Goal: Communication & Community: Share content

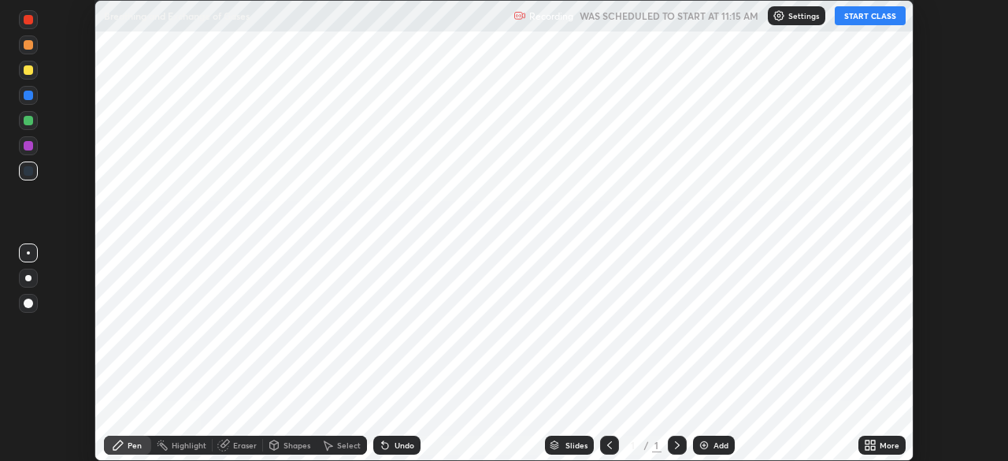
scroll to position [461, 1007]
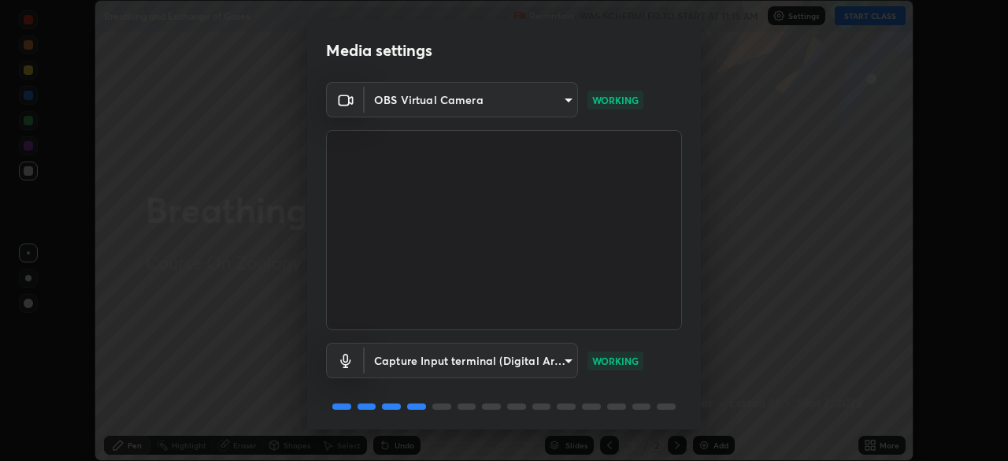
click at [9, 295] on div "Media settings OBS Virtual Camera 49dfda80758210b713e59dec92d2cc32ade8226138a40…" at bounding box center [504, 230] width 1008 height 461
click at [565, 100] on body "Erase all Breathing and Exchange of Gases Recording WAS SCHEDULED TO START AT 1…" at bounding box center [504, 230] width 1008 height 461
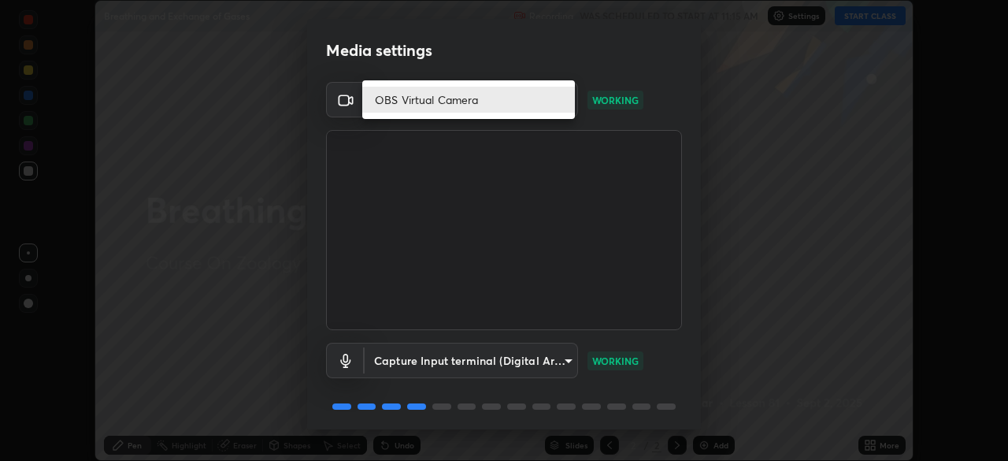
click at [521, 51] on div at bounding box center [504, 230] width 1008 height 461
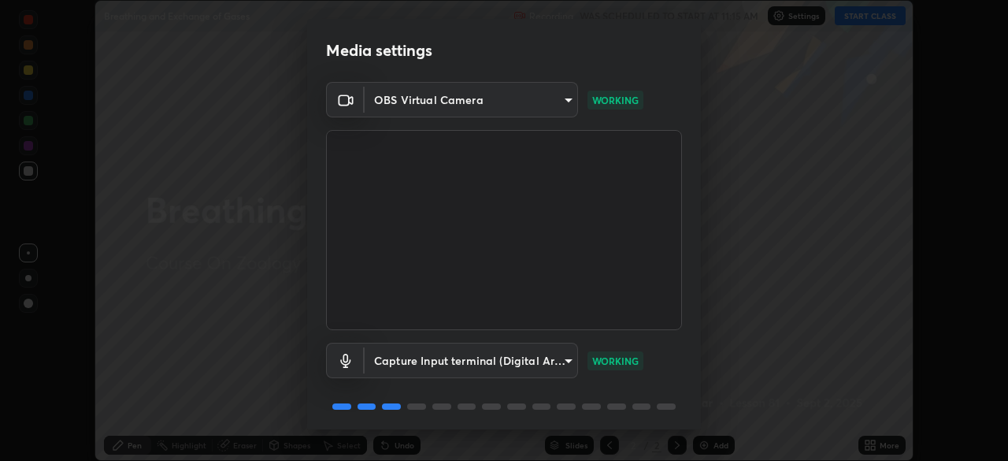
click at [565, 101] on body "Erase all Breathing and Exchange of Gases Recording WAS SCHEDULED TO START AT 1…" at bounding box center [504, 230] width 1008 height 461
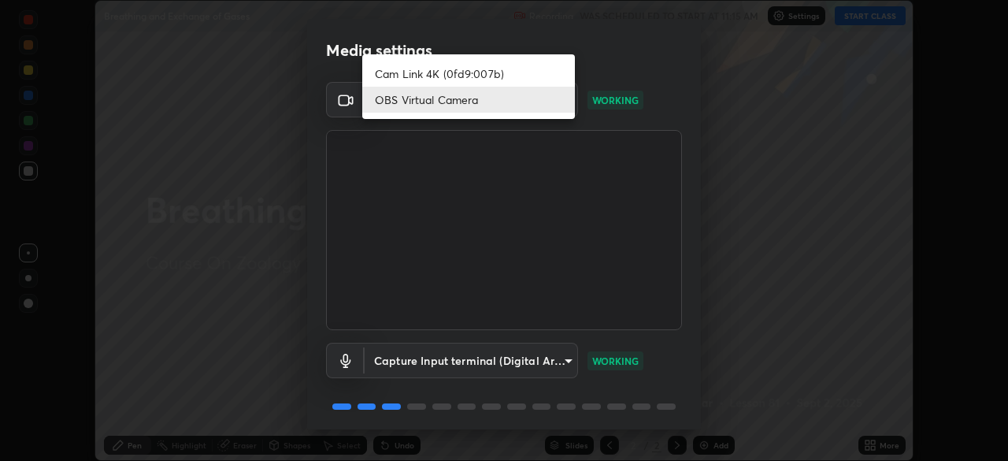
click at [517, 65] on li "Cam Link 4K (0fd9:007b)" at bounding box center [468, 74] width 213 height 26
type input "27fad6ed8d1c956e95d2e902cf0bd6873e21f6df27018c959b7ce0fdc692bc5e"
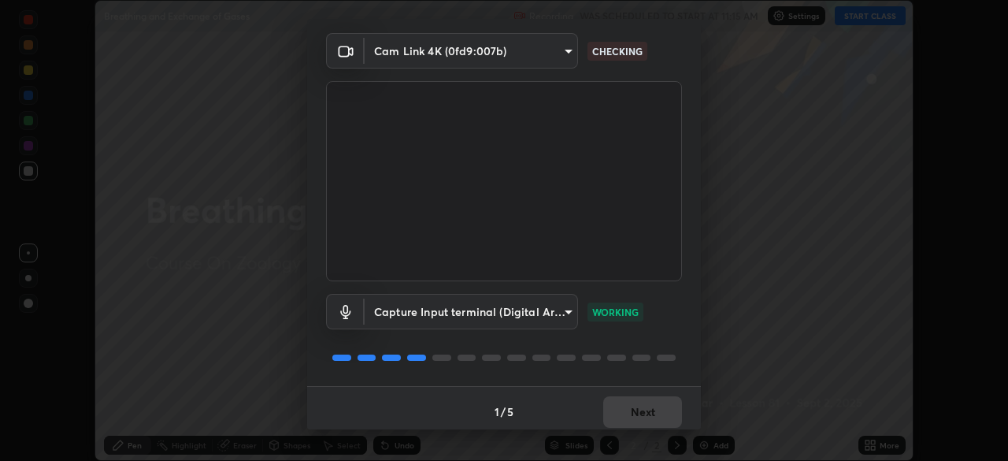
scroll to position [56, 0]
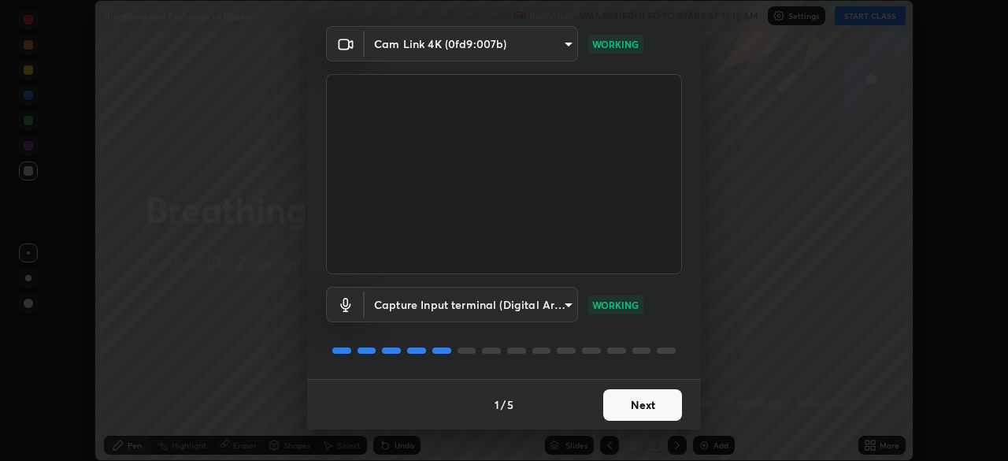
click at [644, 407] on button "Next" at bounding box center [642, 405] width 79 height 32
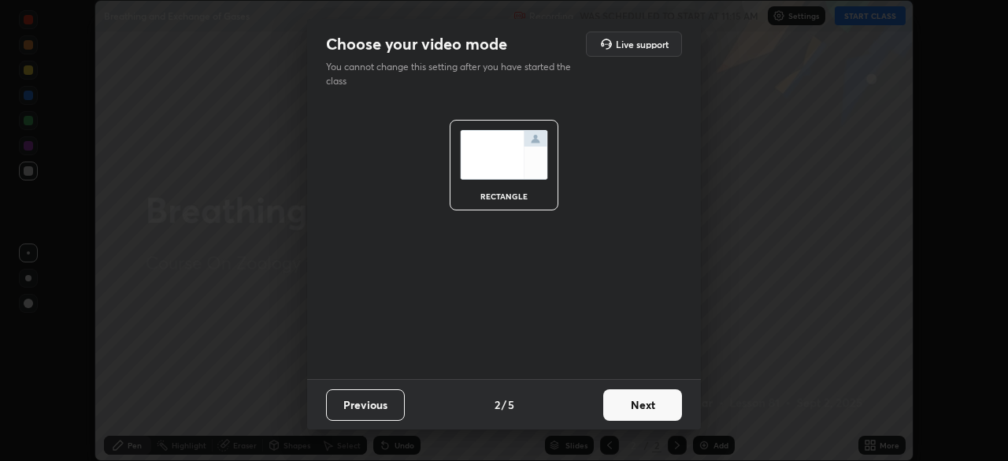
click at [641, 408] on button "Next" at bounding box center [642, 405] width 79 height 32
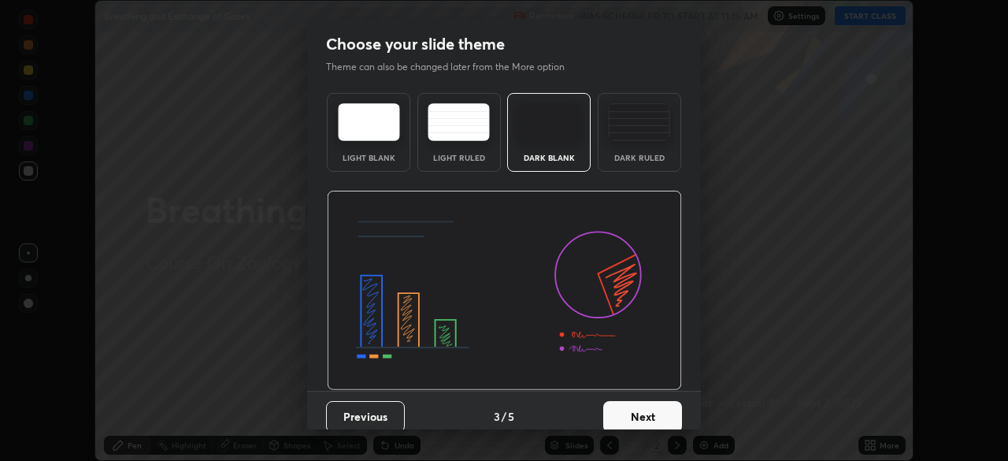
click at [639, 411] on button "Next" at bounding box center [642, 417] width 79 height 32
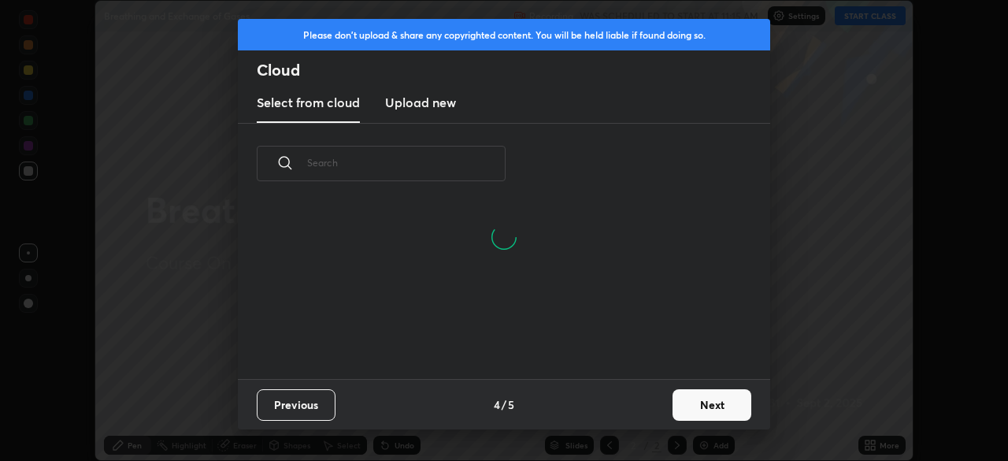
click at [456, 166] on input "text" at bounding box center [406, 162] width 198 height 67
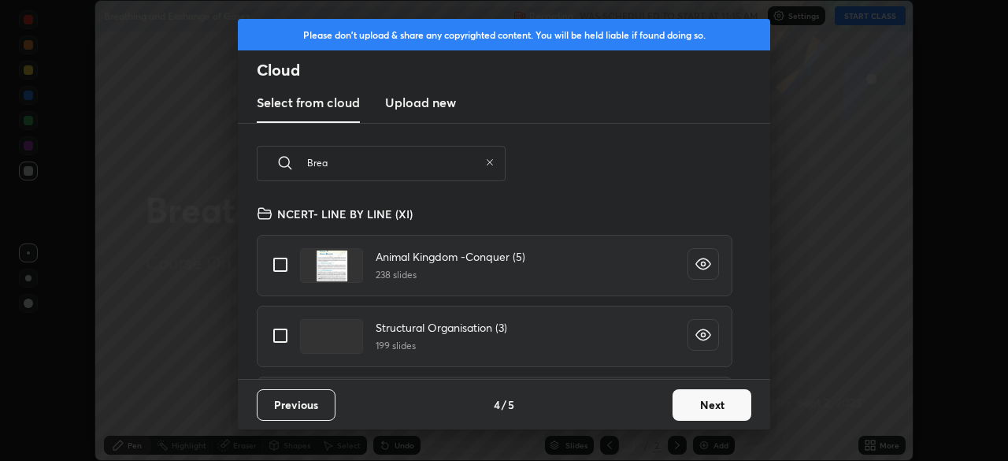
scroll to position [99, 506]
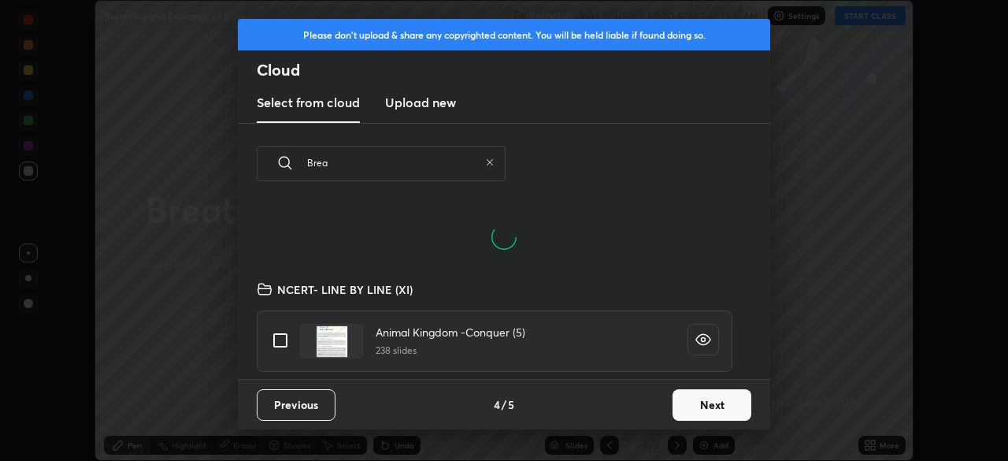
type input "Breat"
type textarea "x"
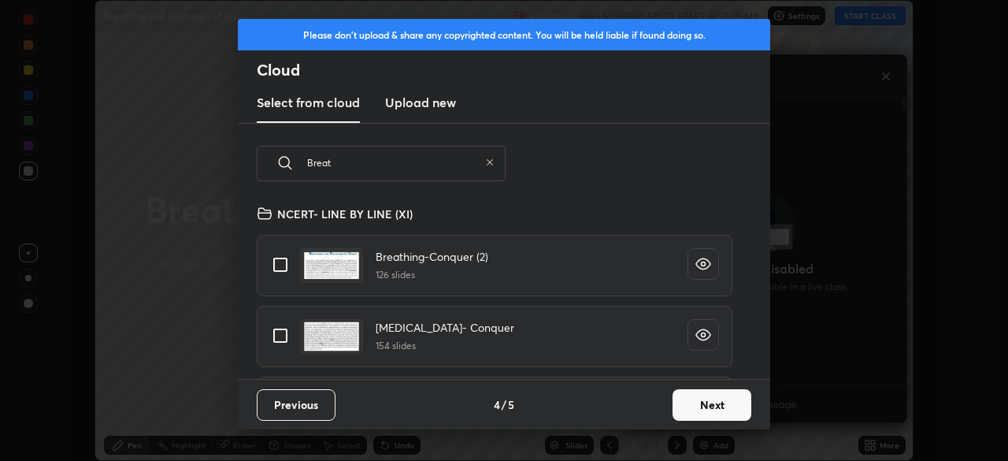
scroll to position [175, 506]
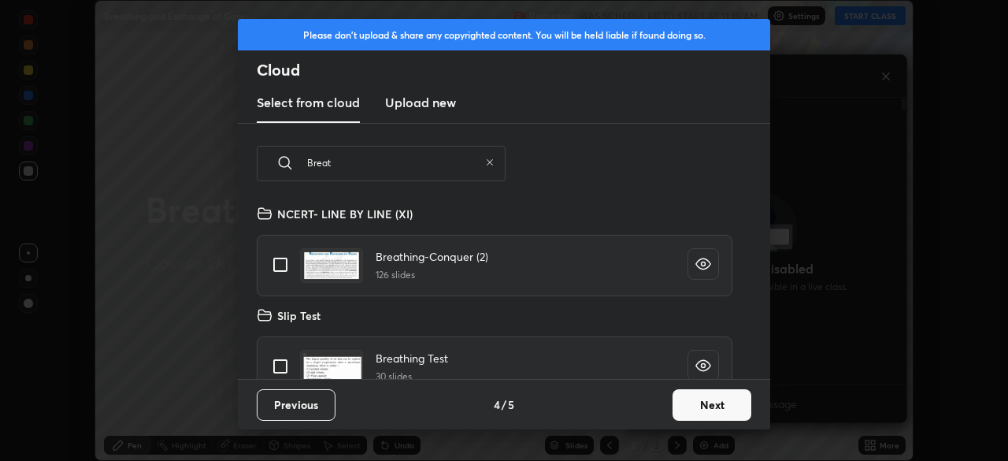
type input "Breat"
click at [278, 263] on input "grid" at bounding box center [280, 264] width 33 height 33
checkbox input "true"
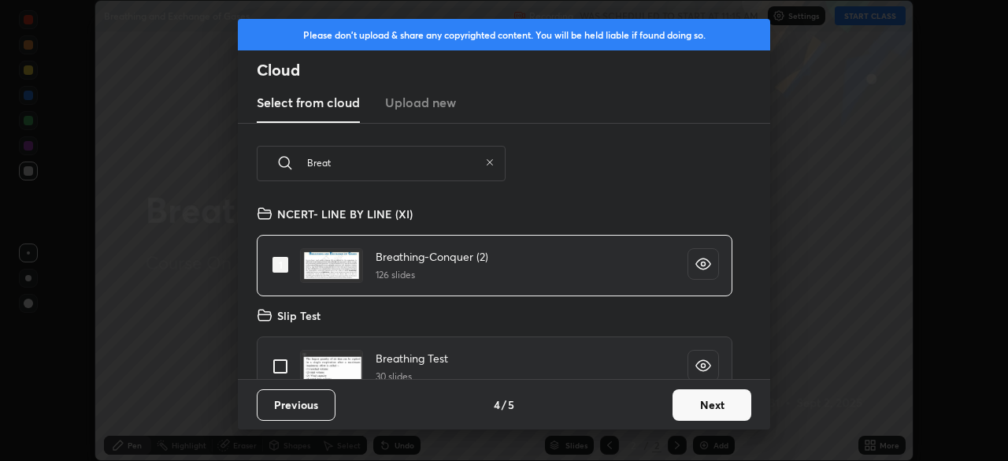
click at [715, 406] on button "Next" at bounding box center [712, 405] width 79 height 32
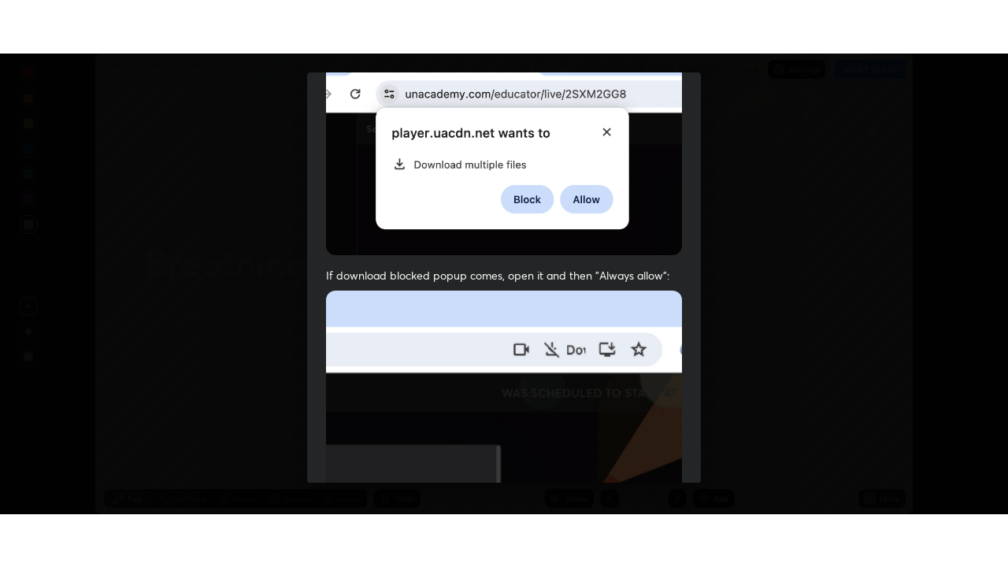
scroll to position [377, 0]
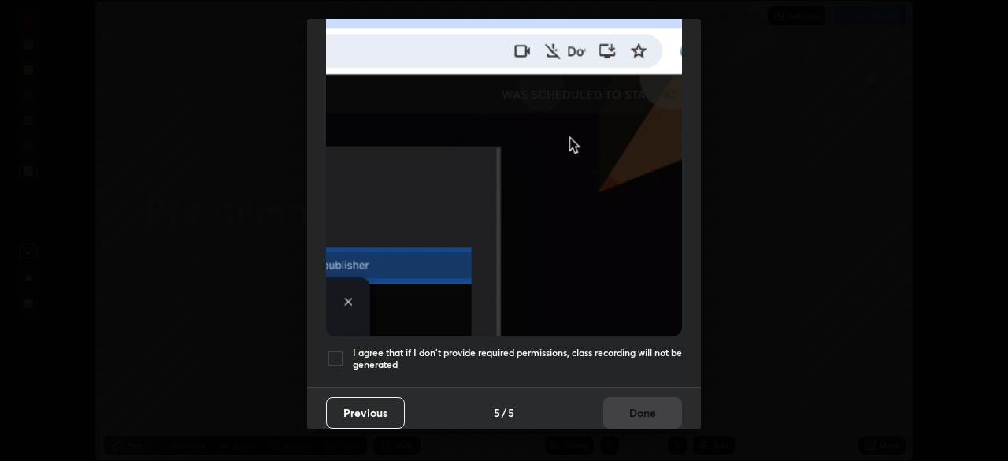
click at [338, 352] on div at bounding box center [335, 358] width 19 height 19
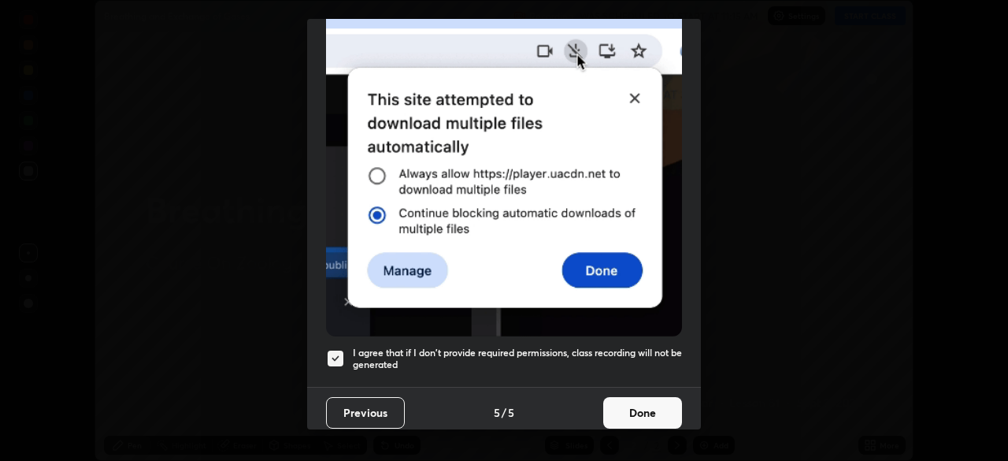
click at [636, 400] on button "Done" at bounding box center [642, 413] width 79 height 32
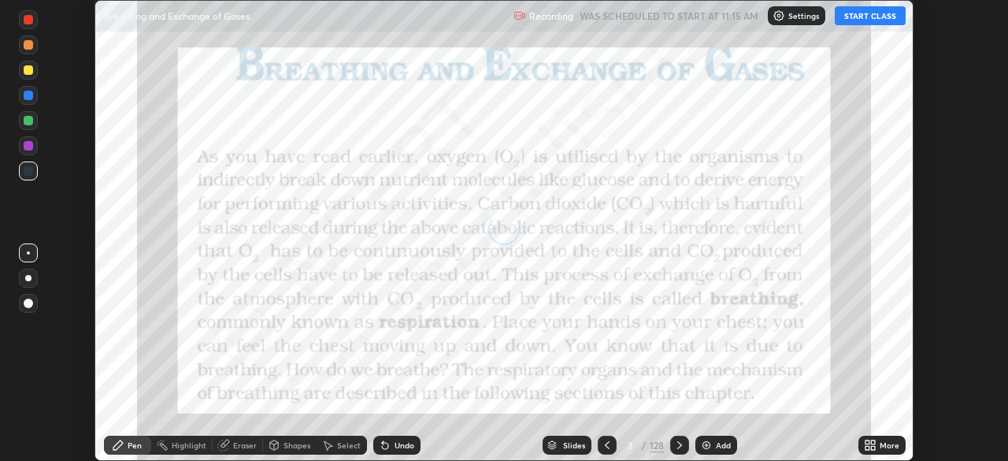
click at [873, 442] on icon at bounding box center [873, 442] width 4 height 4
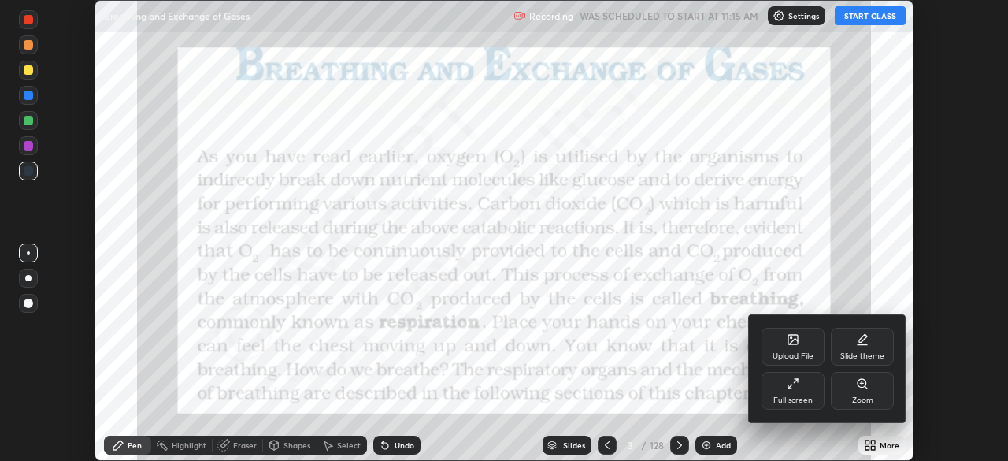
click at [802, 387] on div "Full screen" at bounding box center [793, 391] width 63 height 38
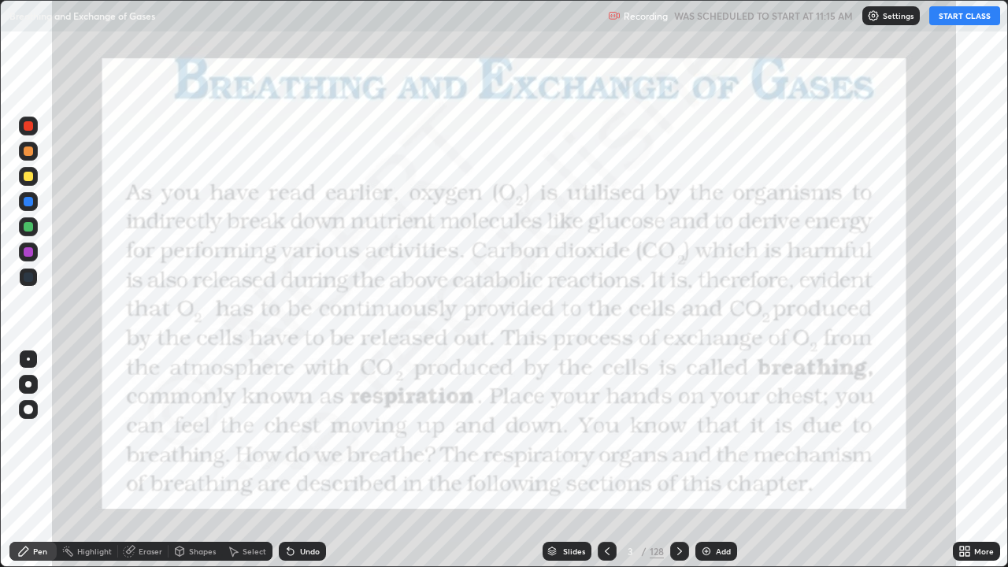
scroll to position [567, 1008]
click at [581, 460] on div "Slides" at bounding box center [574, 551] width 22 height 8
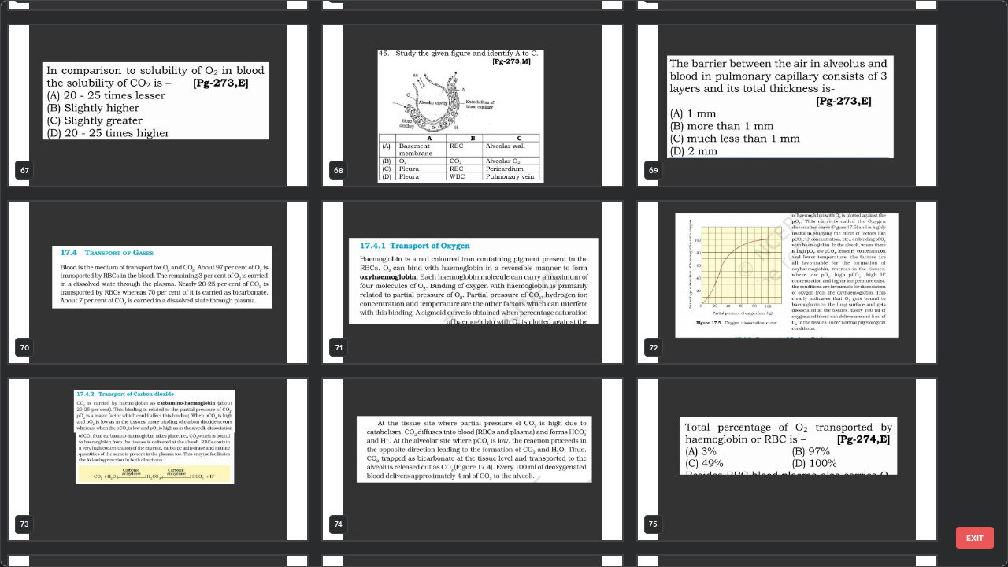
scroll to position [3877, 0]
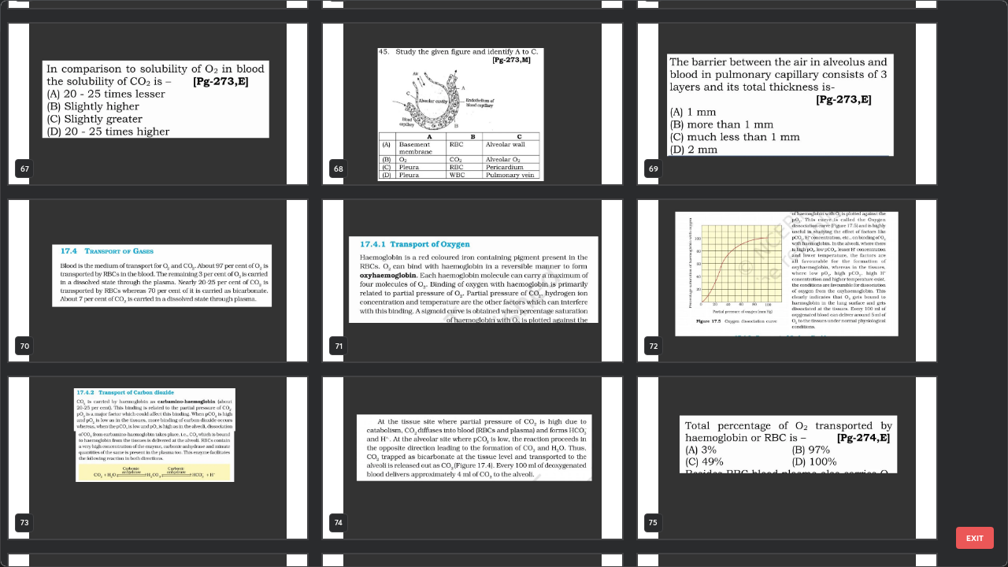
click at [257, 339] on img "grid" at bounding box center [158, 280] width 298 height 161
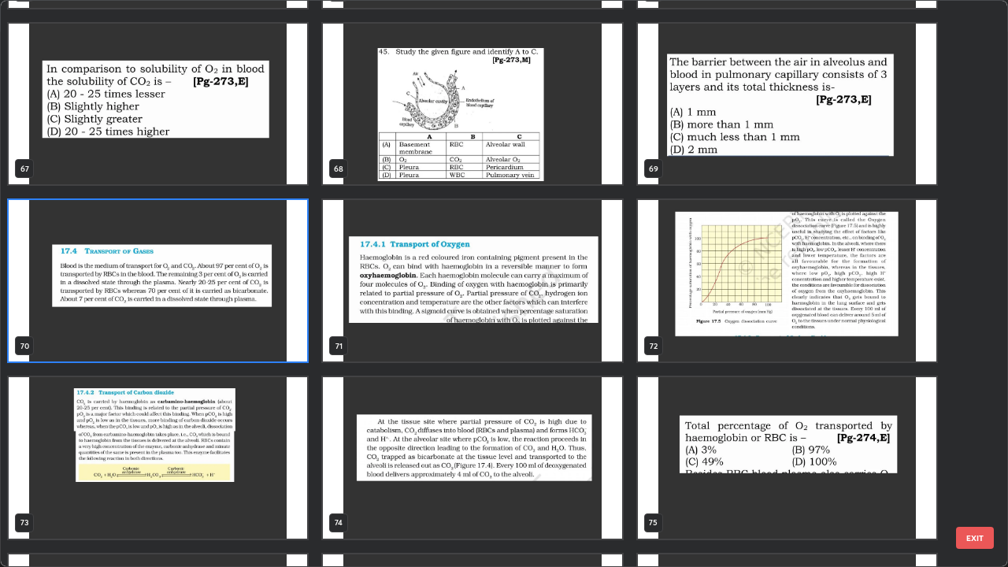
click at [270, 334] on img "grid" at bounding box center [158, 280] width 298 height 161
click at [268, 328] on img "grid" at bounding box center [158, 280] width 298 height 161
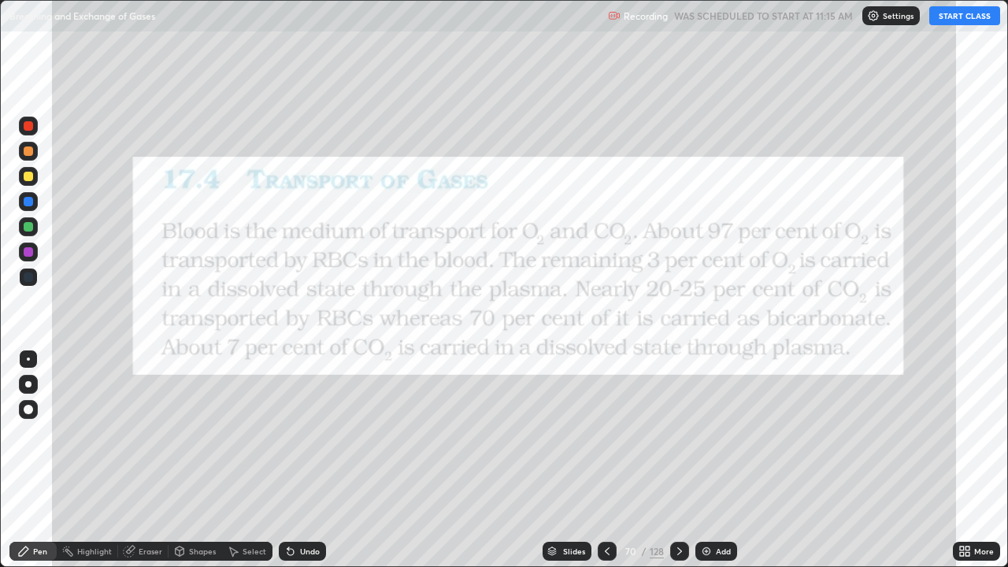
click at [964, 24] on button "START CLASS" at bounding box center [964, 15] width 71 height 19
click at [606, 460] on icon at bounding box center [607, 551] width 5 height 8
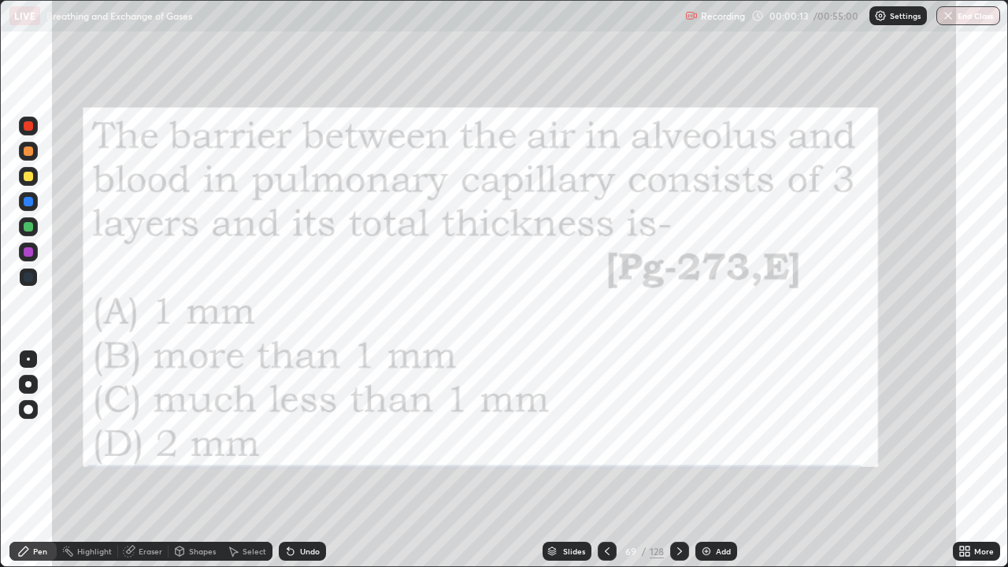
click at [29, 128] on div at bounding box center [28, 125] width 9 height 9
click at [605, 460] on icon at bounding box center [607, 551] width 13 height 13
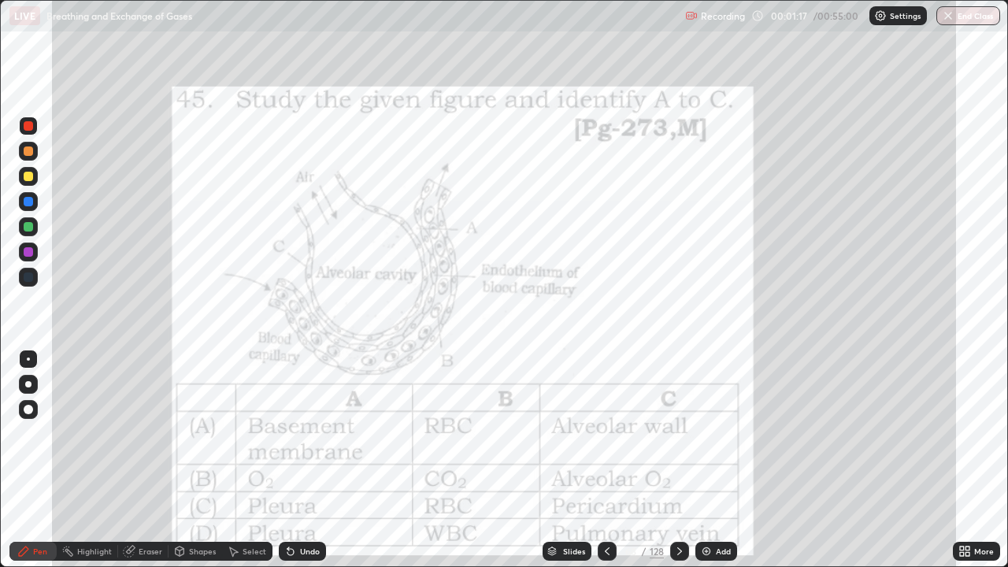
click at [606, 460] on icon at bounding box center [607, 551] width 13 height 13
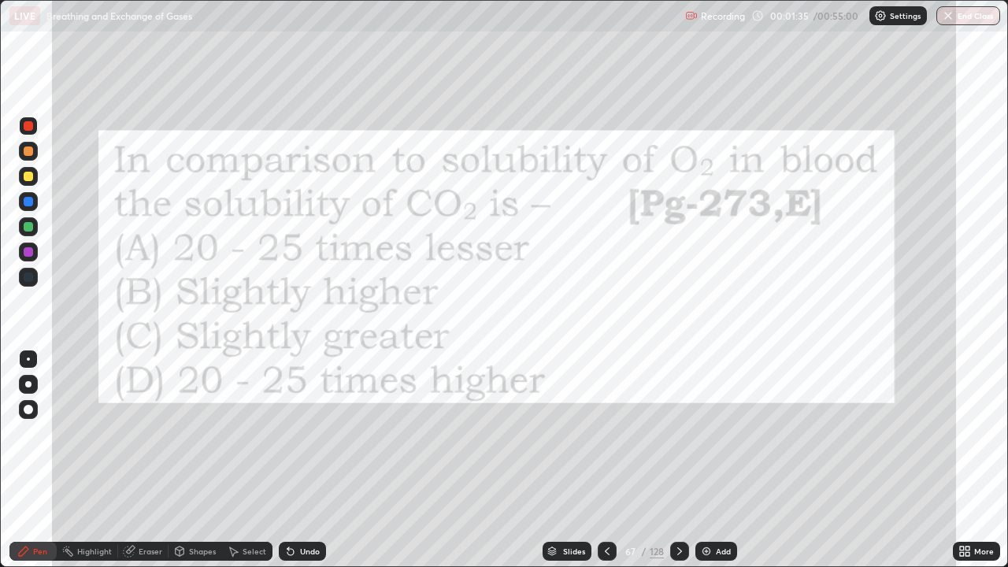
click at [605, 460] on icon at bounding box center [607, 551] width 5 height 8
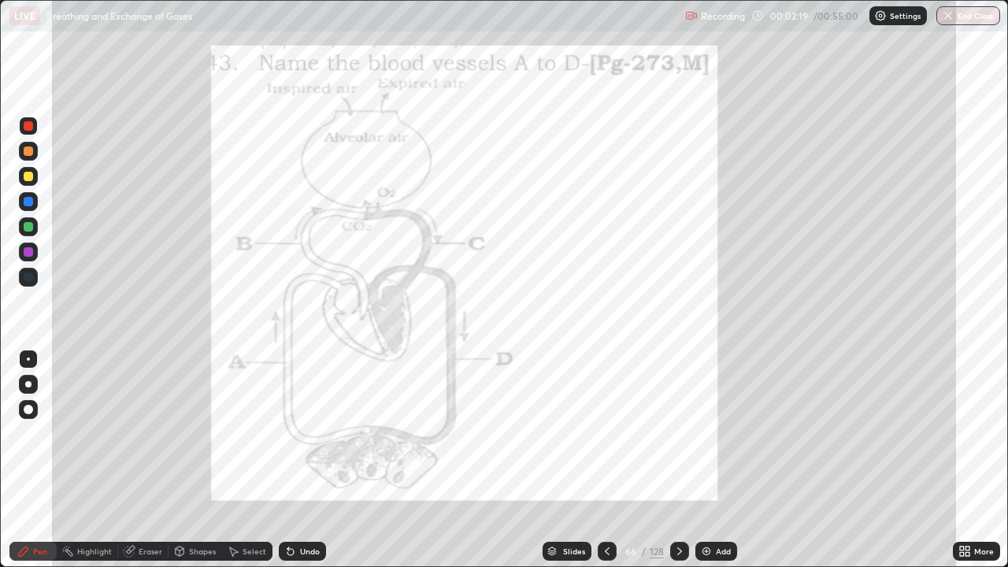
click at [29, 175] on div at bounding box center [28, 176] width 9 height 9
click at [32, 250] on div at bounding box center [28, 251] width 9 height 9
click at [606, 460] on icon at bounding box center [607, 551] width 13 height 13
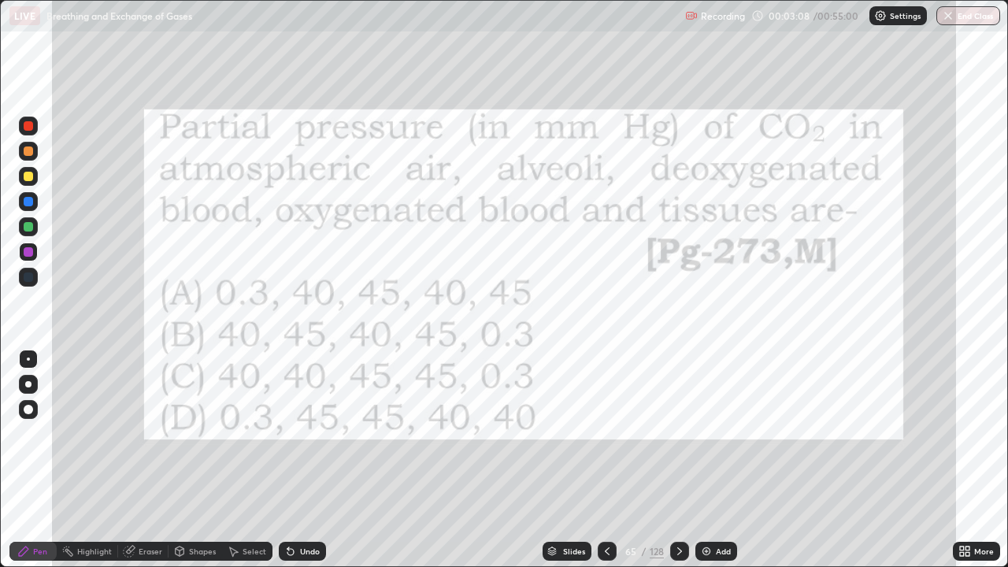
click at [605, 460] on icon at bounding box center [607, 551] width 5 height 8
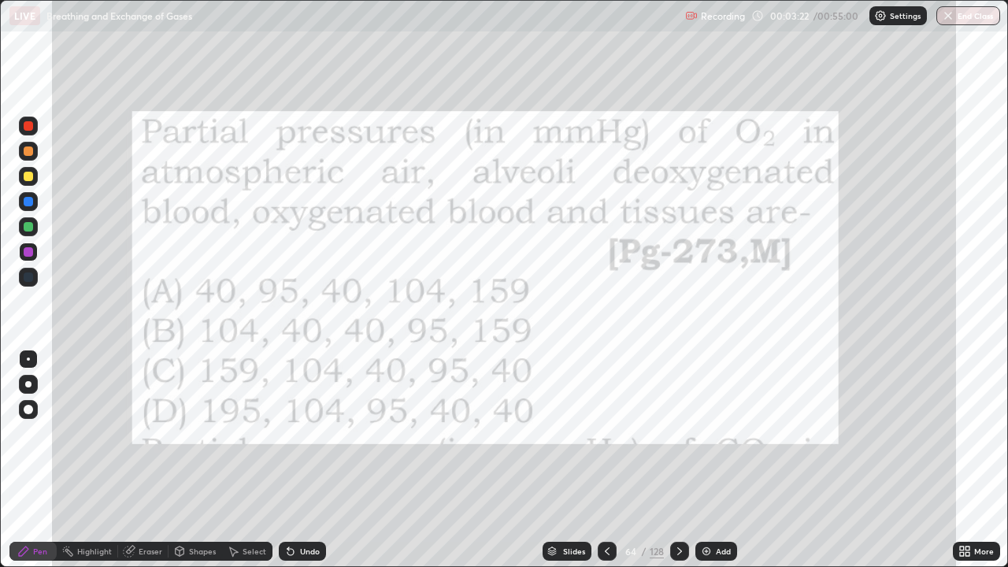
click at [605, 460] on icon at bounding box center [607, 551] width 5 height 8
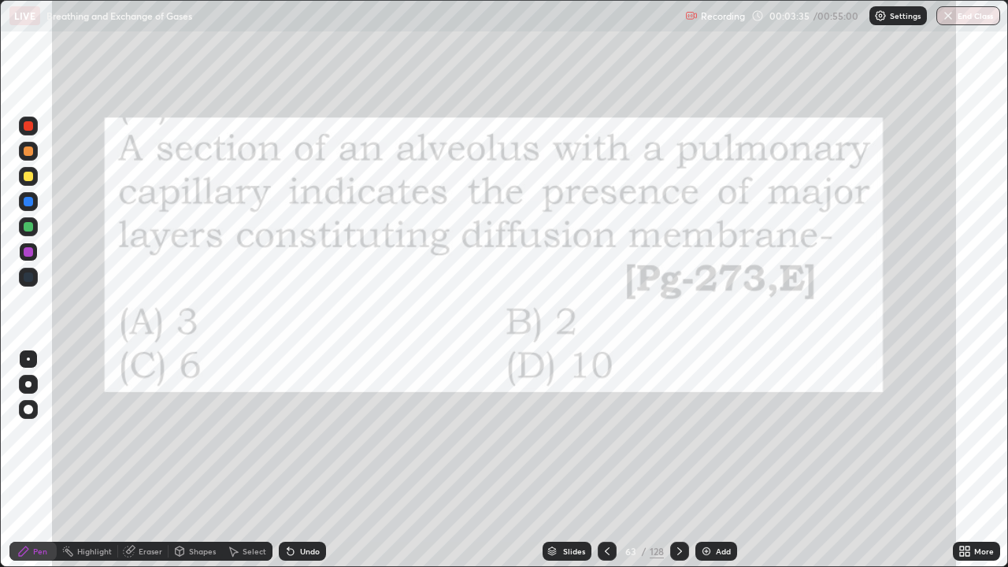
click at [606, 460] on icon at bounding box center [607, 551] width 13 height 13
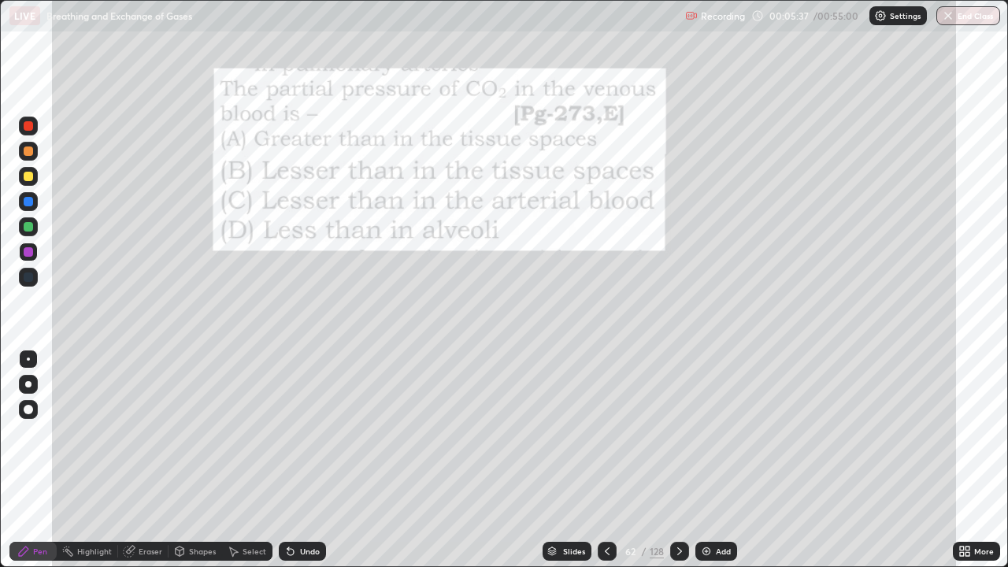
click at [606, 460] on icon at bounding box center [607, 551] width 13 height 13
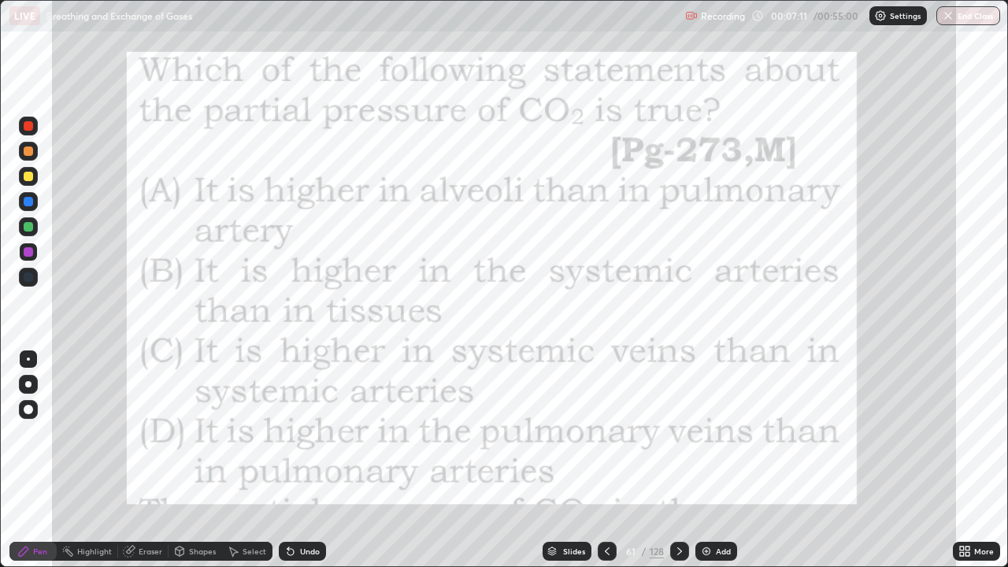
click at [608, 460] on icon at bounding box center [607, 551] width 13 height 13
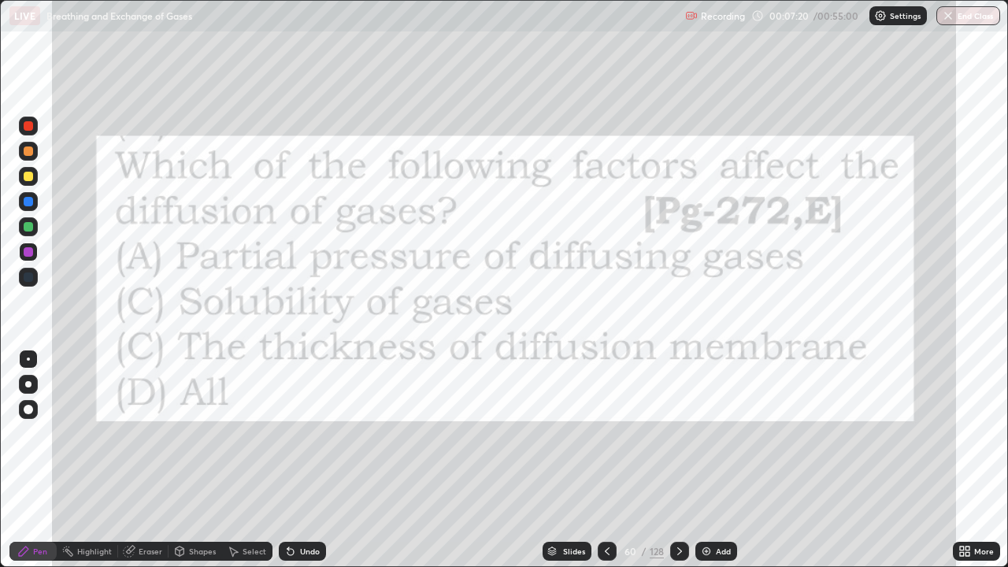
click at [606, 460] on icon at bounding box center [607, 551] width 13 height 13
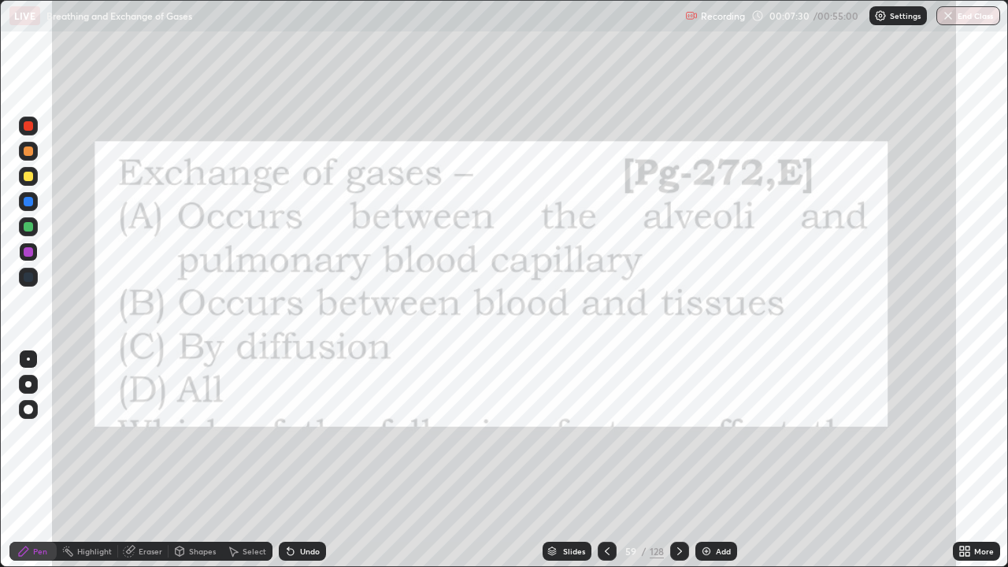
click at [606, 460] on icon at bounding box center [607, 551] width 13 height 13
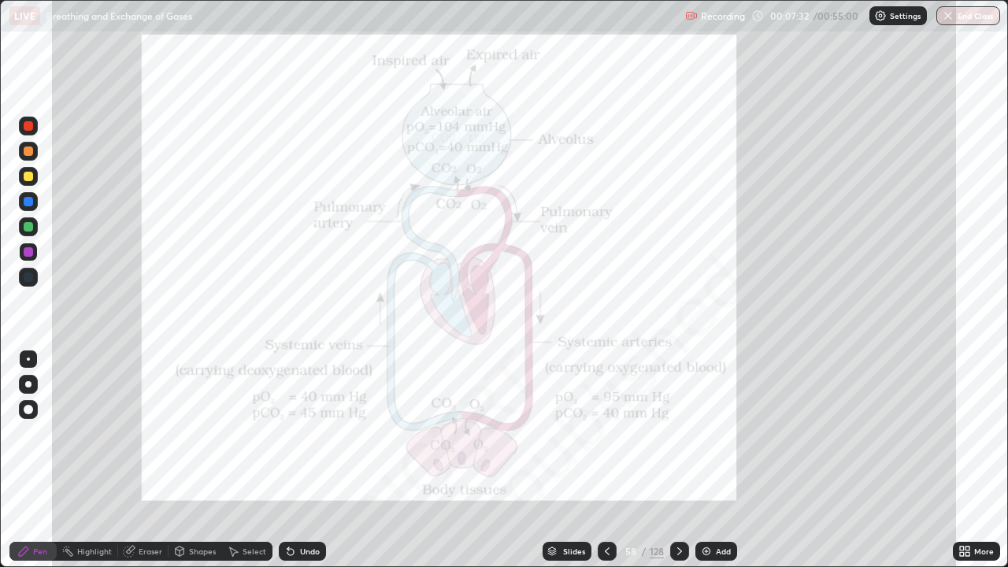
click at [606, 460] on icon at bounding box center [607, 551] width 5 height 8
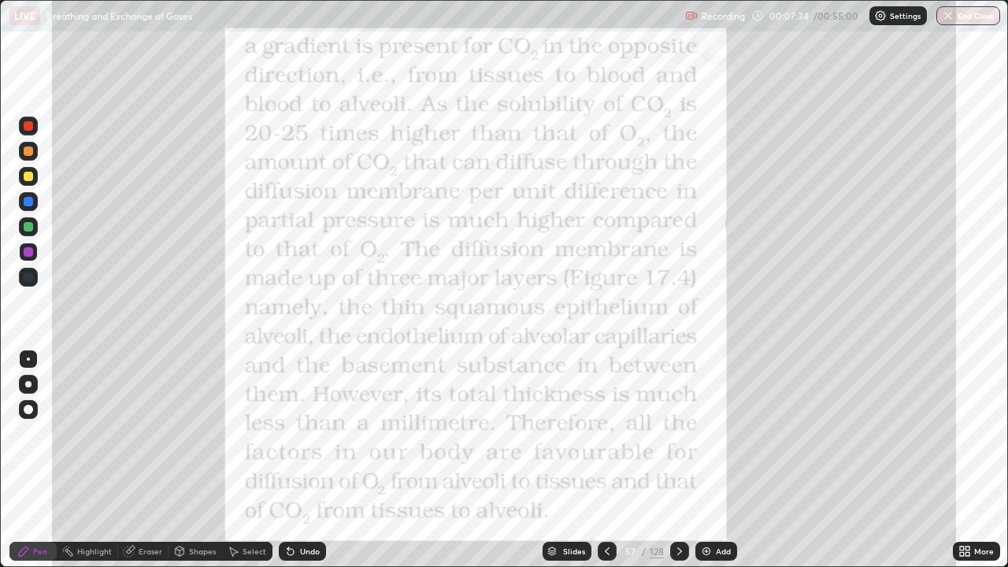
click at [678, 460] on icon at bounding box center [679, 551] width 13 height 13
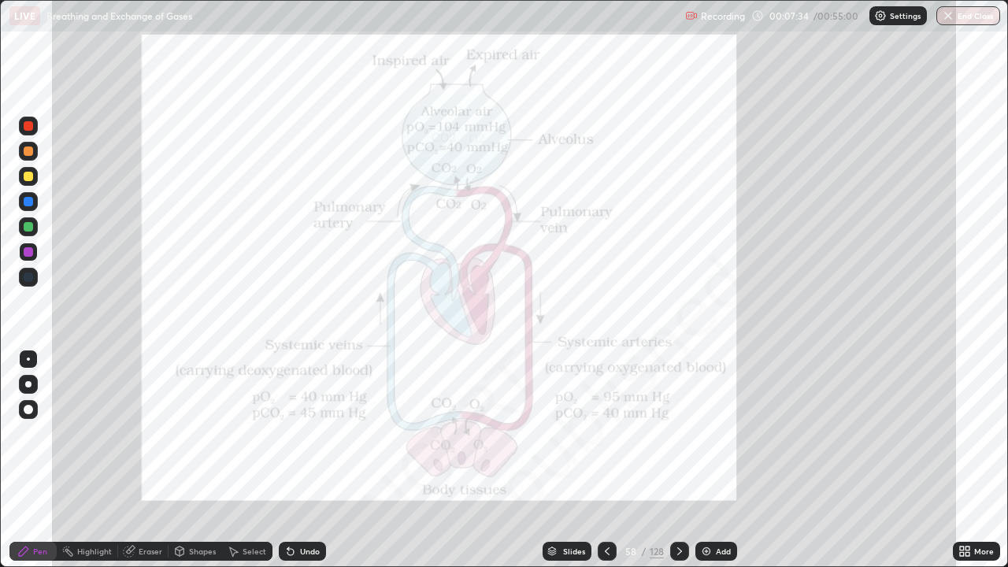
click at [677, 460] on icon at bounding box center [679, 551] width 13 height 13
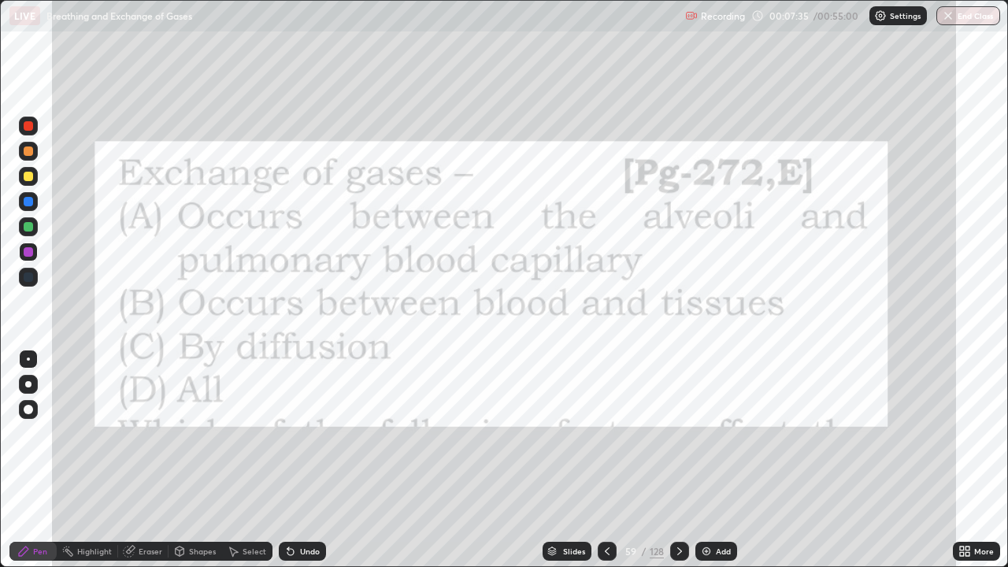
click at [677, 460] on icon at bounding box center [679, 551] width 5 height 8
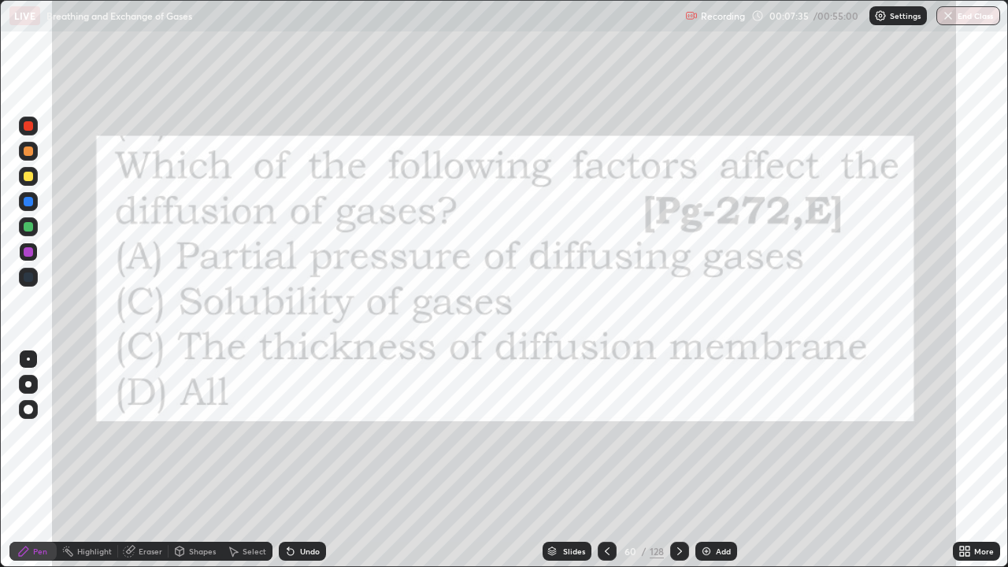
click at [680, 460] on icon at bounding box center [679, 551] width 13 height 13
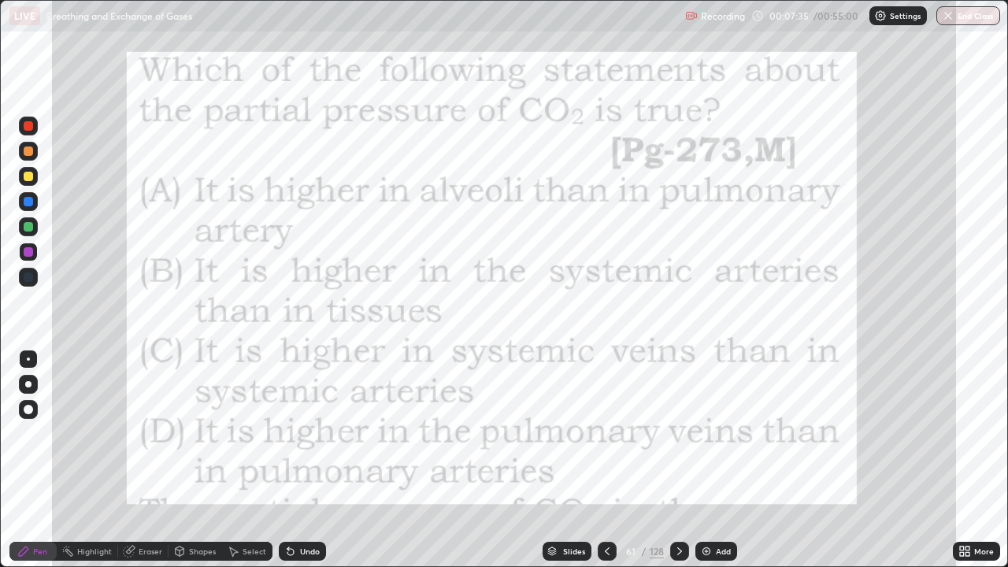
click at [682, 460] on icon at bounding box center [679, 551] width 13 height 13
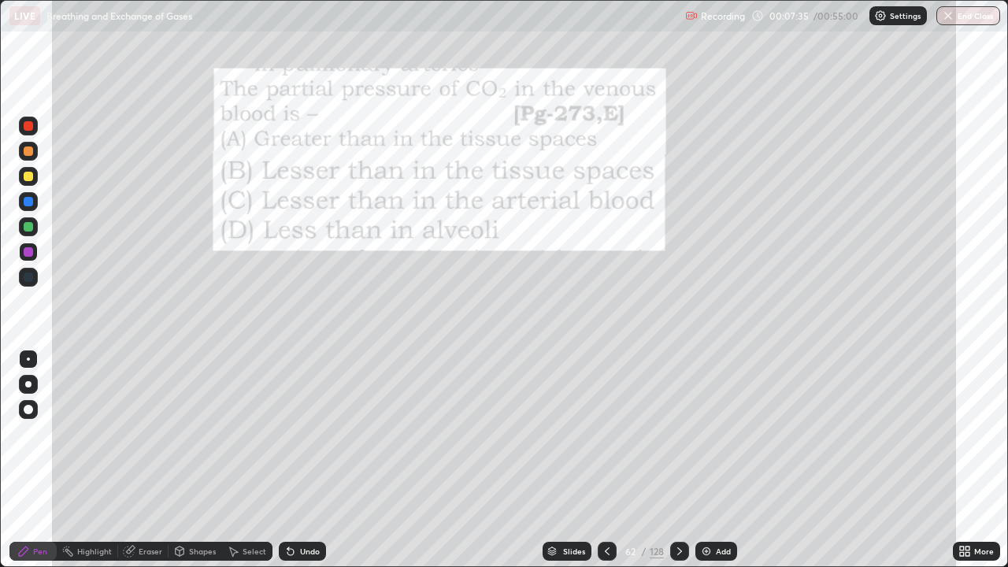
click at [678, 460] on icon at bounding box center [679, 551] width 13 height 13
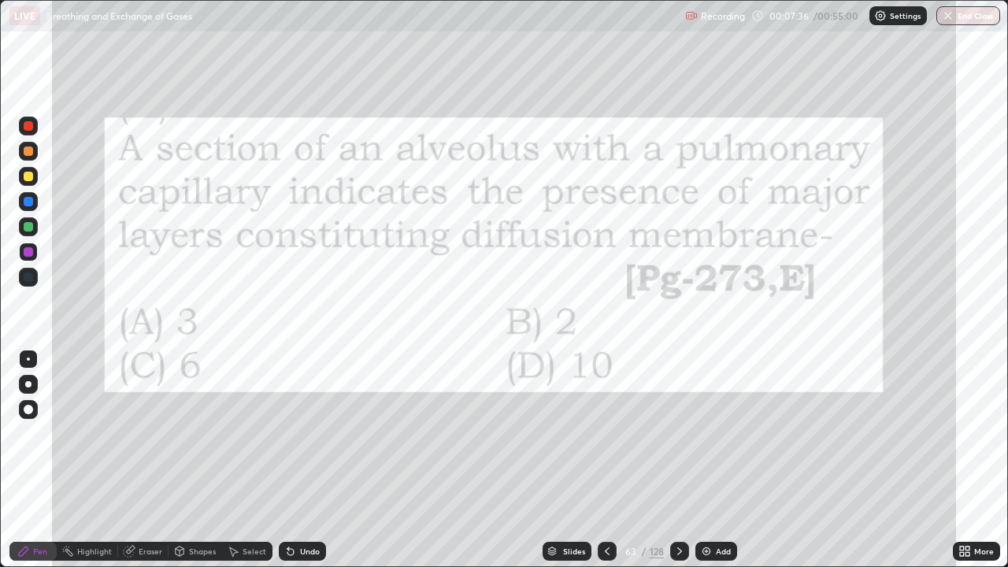
click at [684, 460] on div at bounding box center [679, 551] width 19 height 19
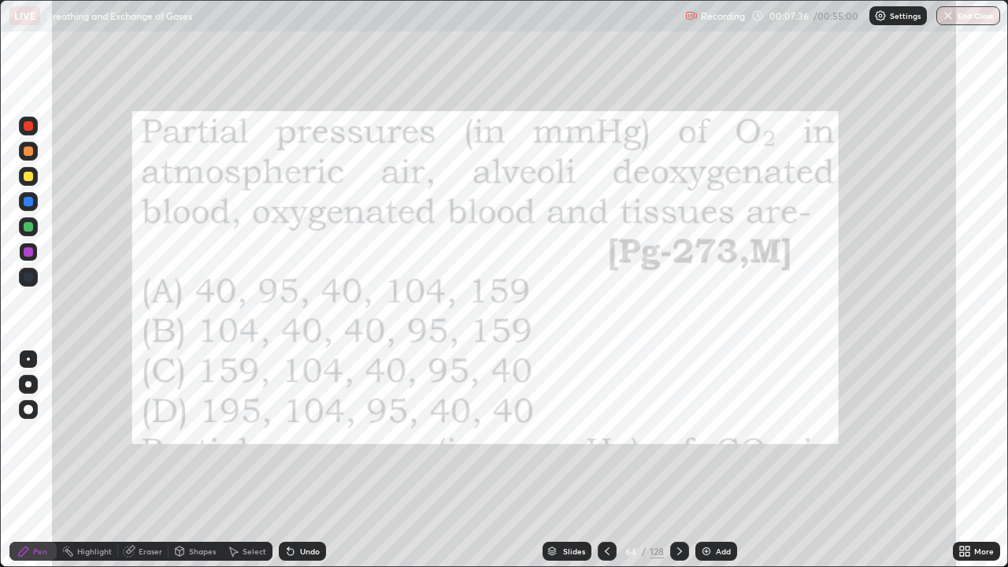
click at [678, 460] on icon at bounding box center [679, 551] width 13 height 13
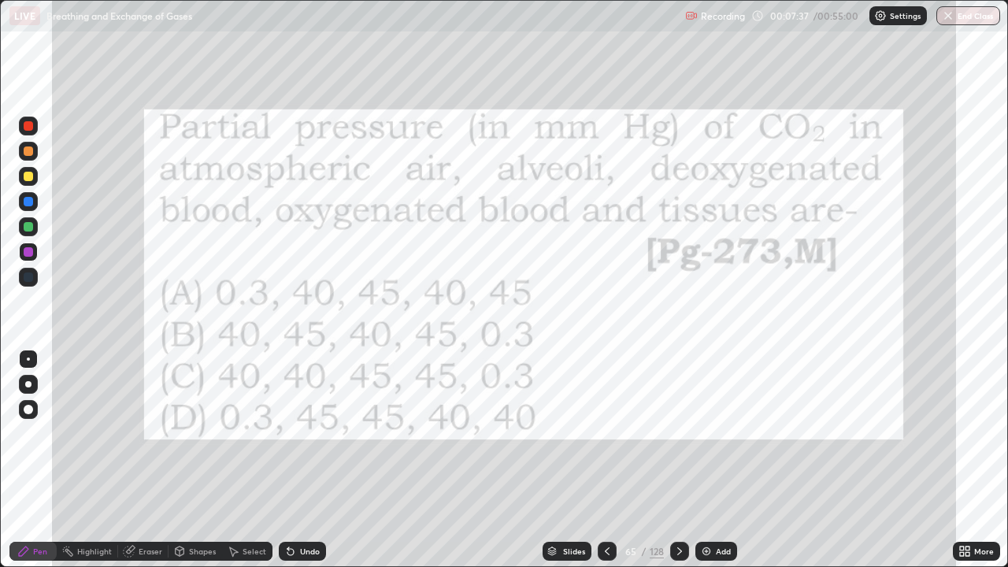
click at [682, 460] on icon at bounding box center [679, 551] width 13 height 13
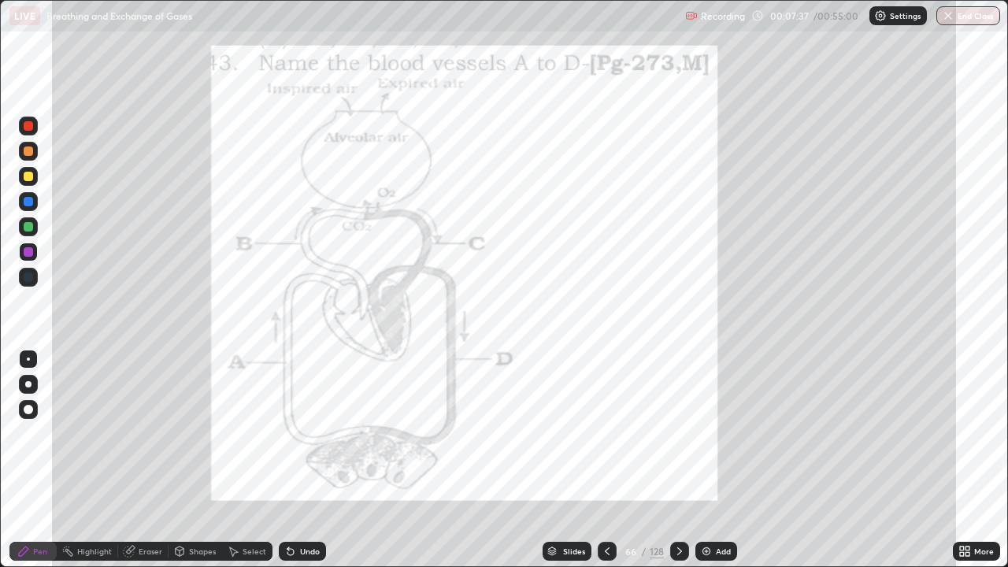
click at [683, 460] on div at bounding box center [679, 551] width 19 height 19
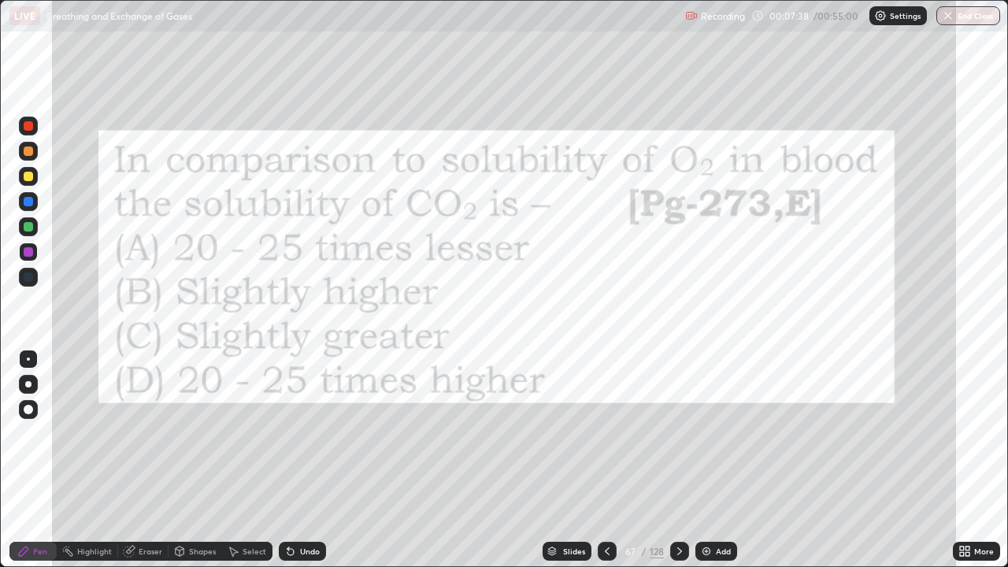
click at [682, 460] on div at bounding box center [679, 551] width 19 height 19
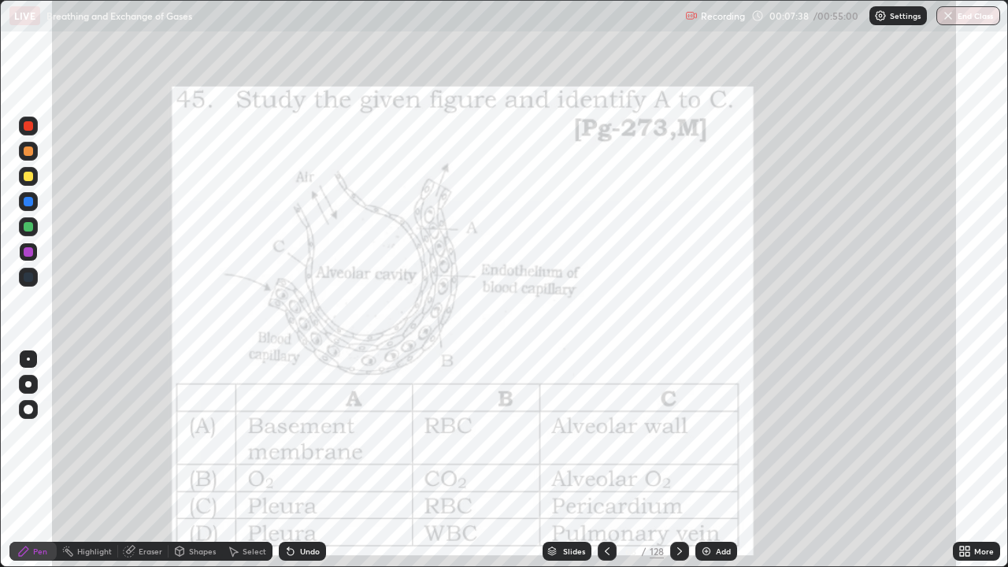
click at [684, 460] on div at bounding box center [679, 551] width 19 height 19
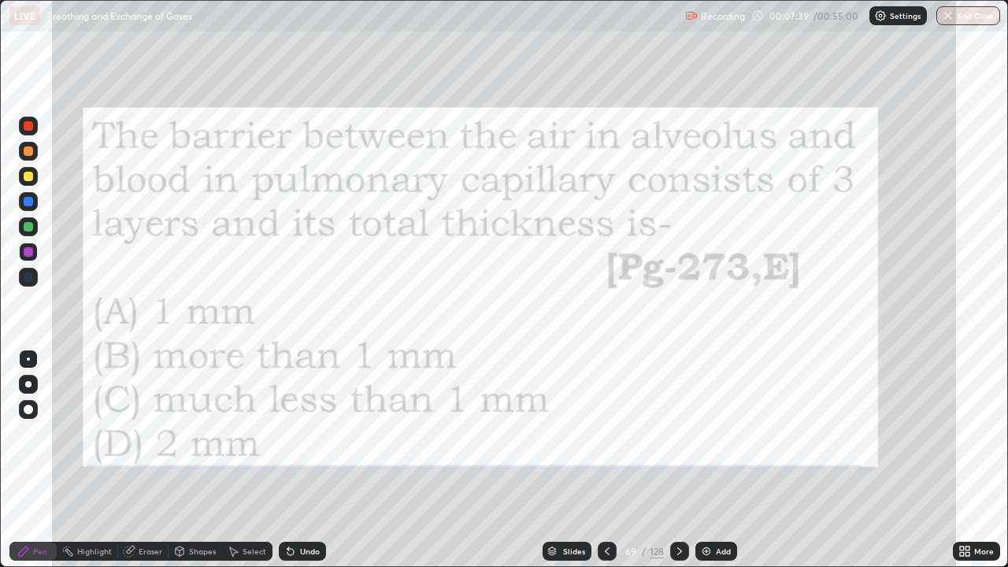
click at [678, 460] on icon at bounding box center [679, 551] width 13 height 13
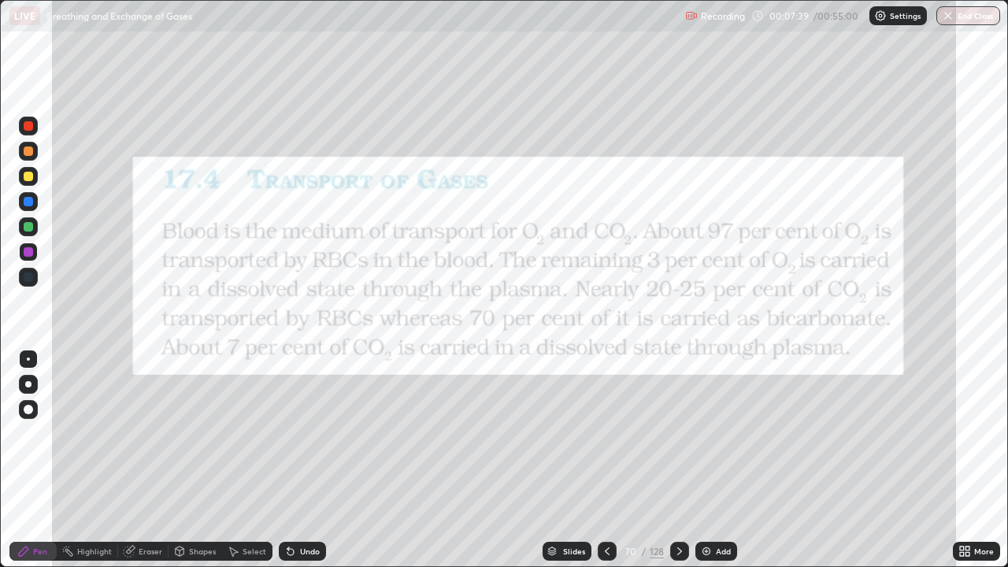
click at [678, 460] on icon at bounding box center [679, 551] width 13 height 13
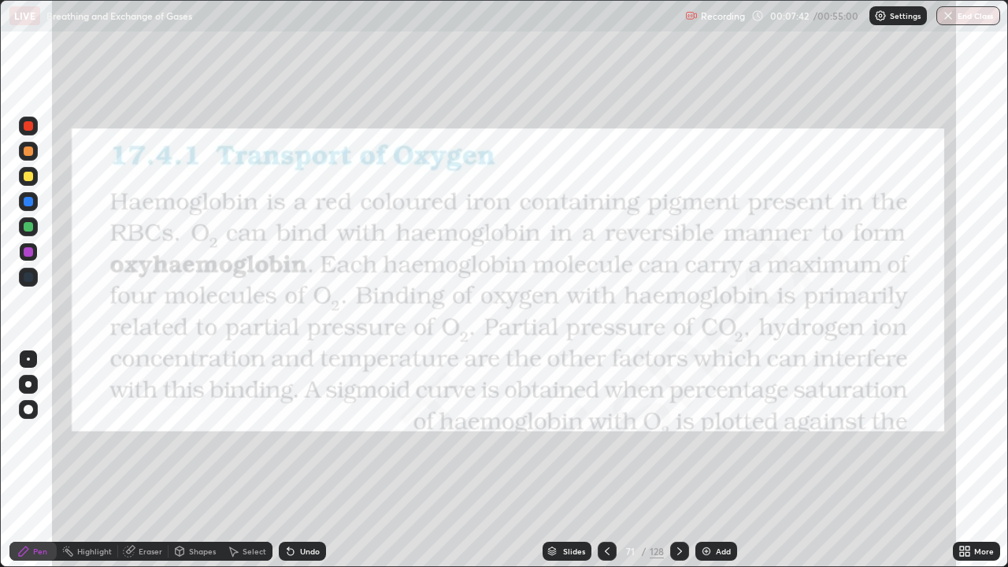
click at [612, 460] on div at bounding box center [607, 551] width 19 height 19
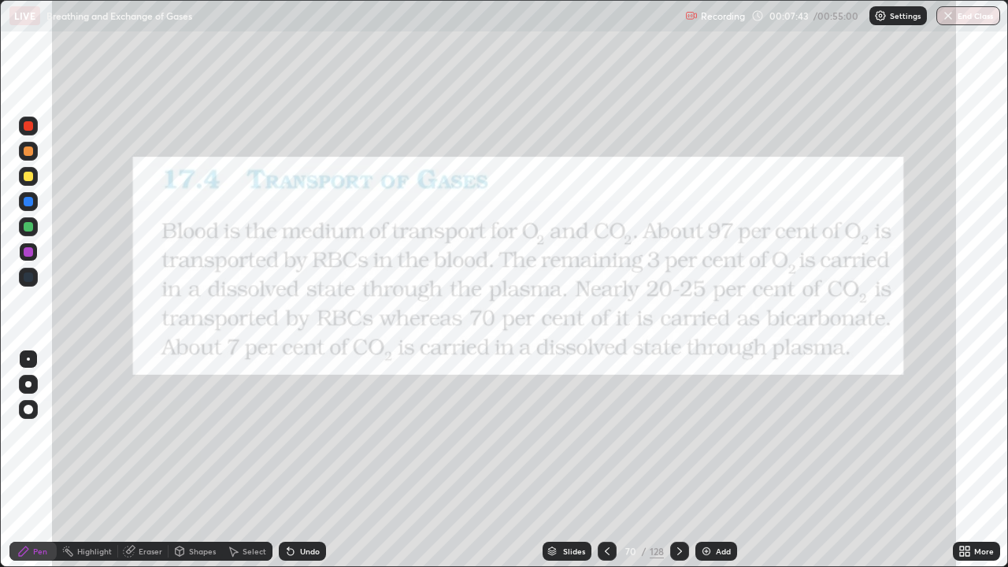
click at [712, 460] on div "Add" at bounding box center [716, 551] width 42 height 19
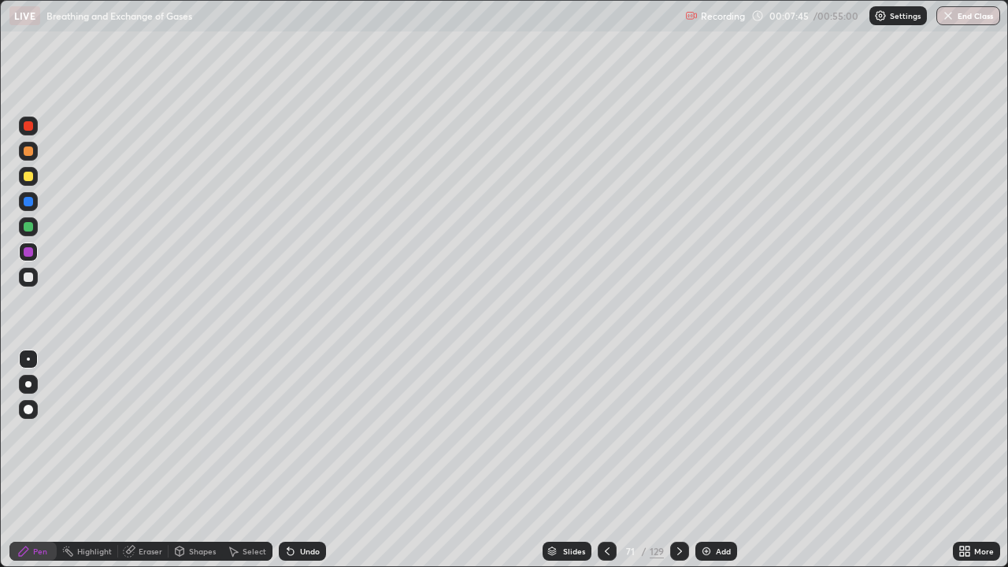
click at [606, 460] on icon at bounding box center [607, 551] width 13 height 13
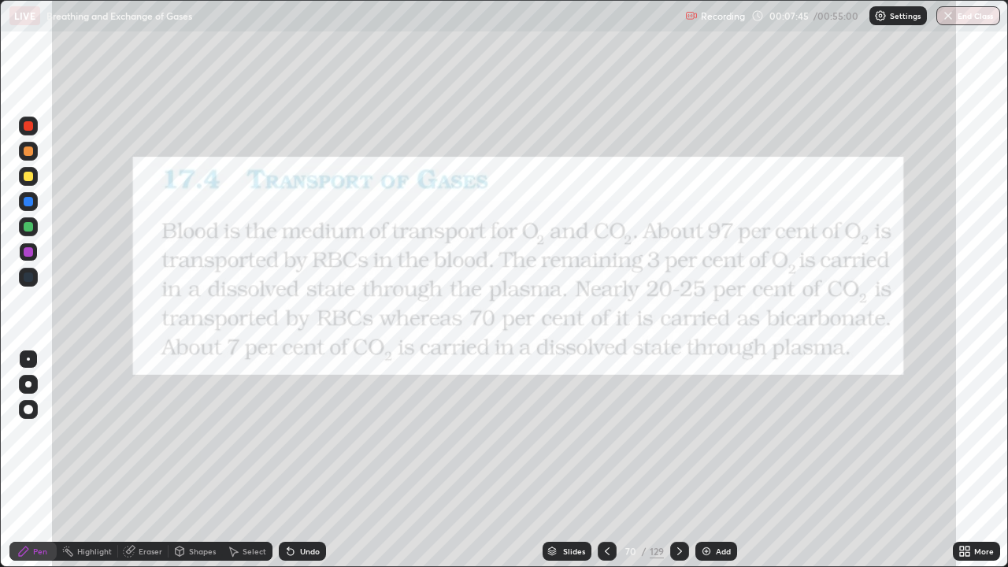
click at [607, 460] on icon at bounding box center [607, 551] width 13 height 13
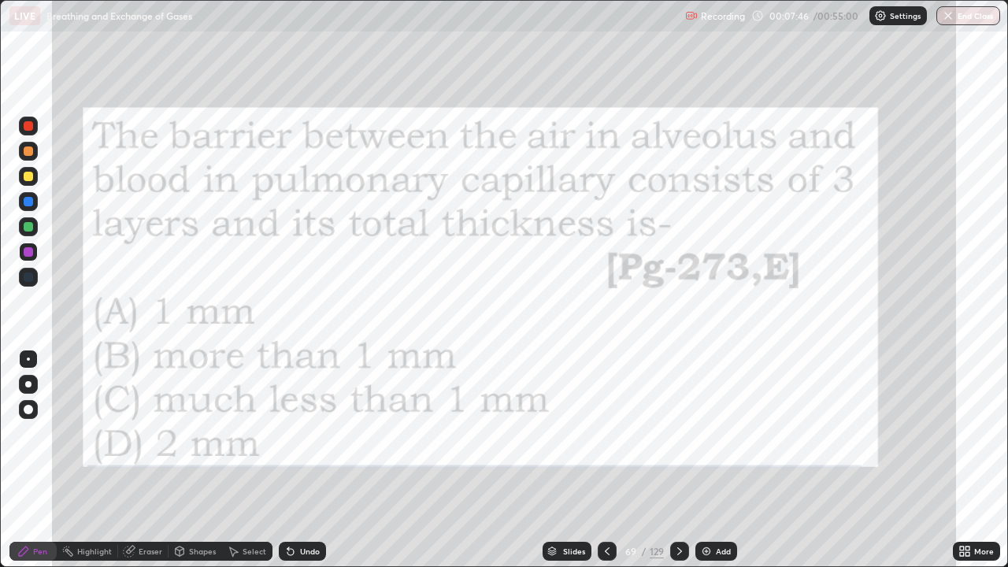
click at [721, 460] on div "Add" at bounding box center [723, 551] width 15 height 8
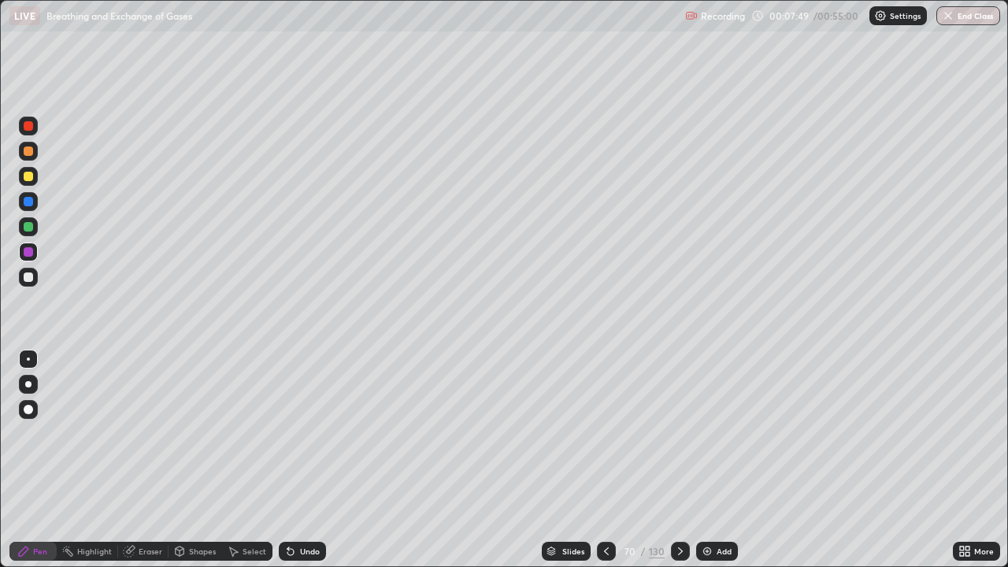
click at [32, 179] on div at bounding box center [28, 176] width 9 height 9
click at [32, 278] on div at bounding box center [28, 277] width 9 height 9
click at [29, 176] on div at bounding box center [28, 176] width 9 height 9
click at [28, 278] on div at bounding box center [28, 277] width 9 height 9
click at [29, 176] on div at bounding box center [28, 176] width 9 height 9
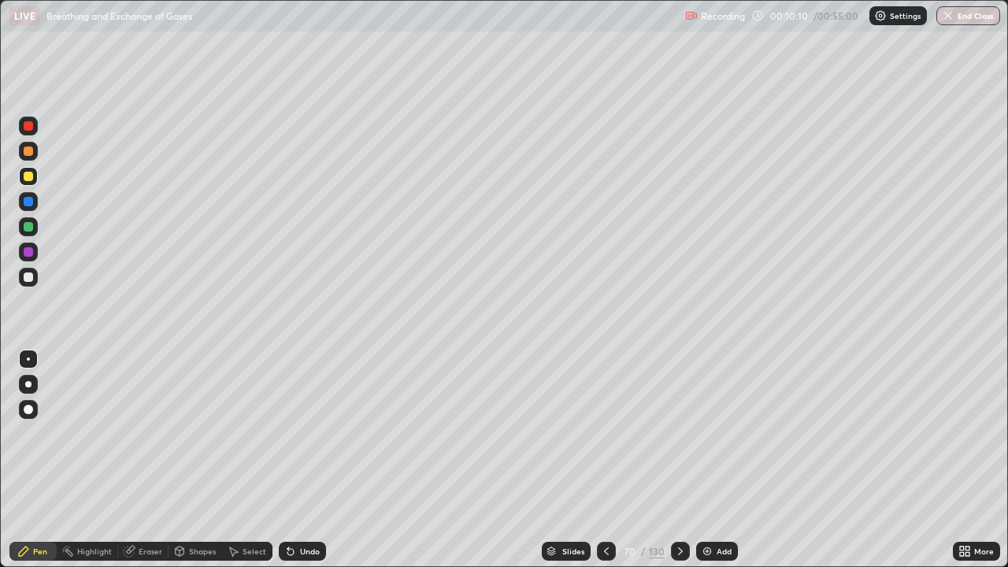
click at [31, 149] on div at bounding box center [28, 150] width 9 height 9
click at [30, 276] on div at bounding box center [28, 277] width 9 height 9
click at [714, 460] on div "Add" at bounding box center [717, 551] width 42 height 19
click at [35, 150] on div at bounding box center [28, 151] width 19 height 19
click at [29, 277] on div at bounding box center [28, 277] width 9 height 9
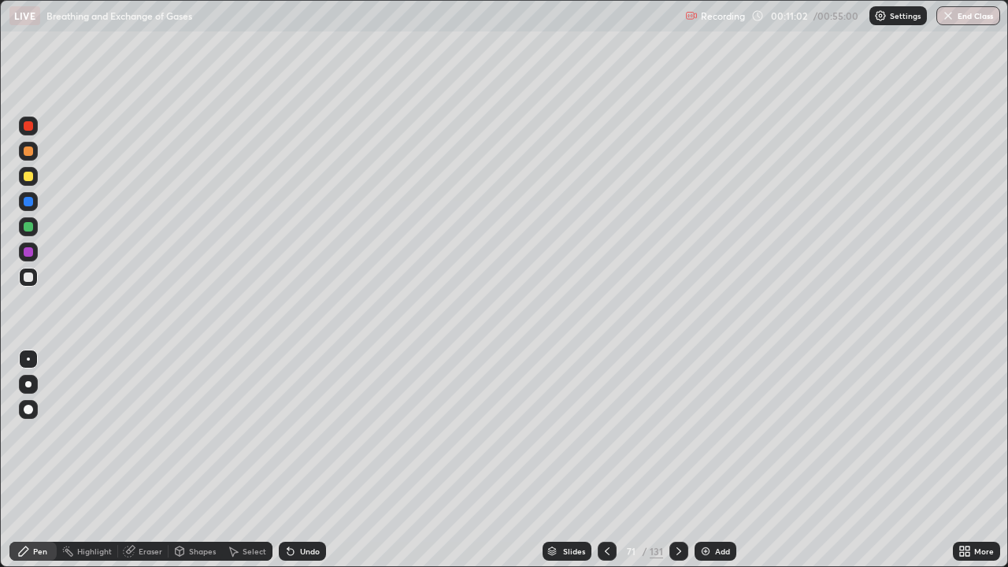
click at [32, 177] on div at bounding box center [28, 176] width 9 height 9
click at [198, 460] on div "Shapes" at bounding box center [202, 551] width 27 height 8
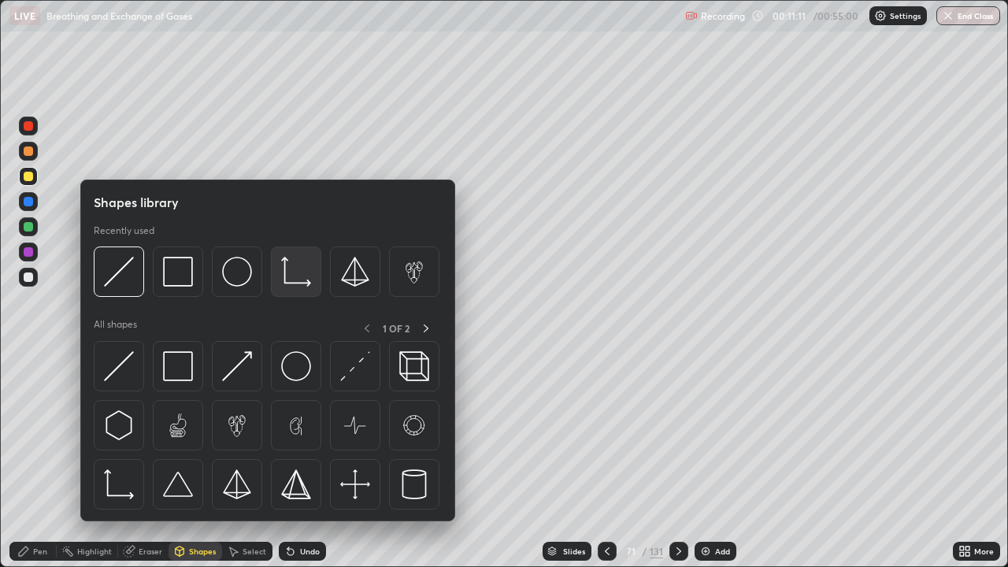
click at [301, 272] on img at bounding box center [296, 272] width 30 height 30
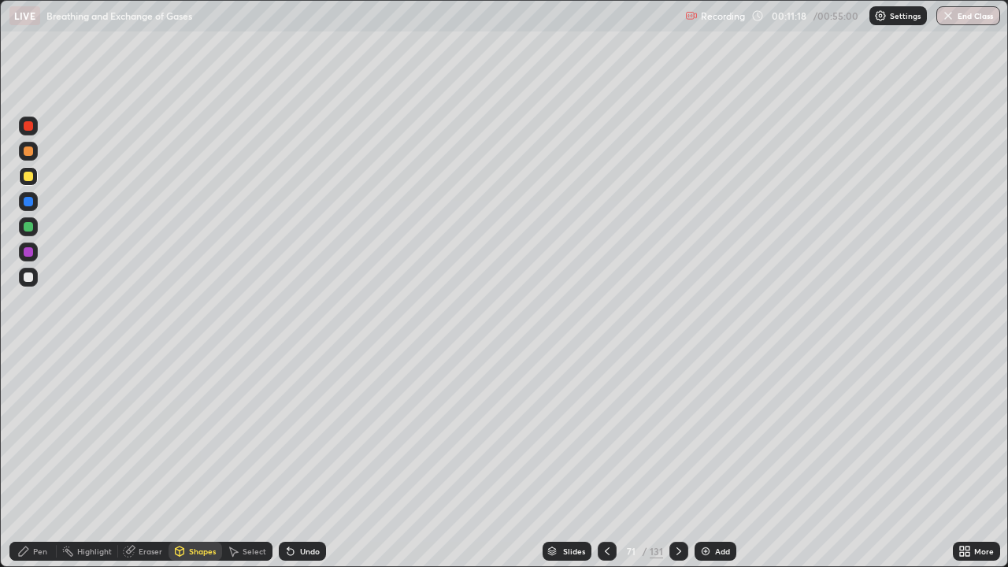
click at [38, 460] on div "Pen" at bounding box center [40, 551] width 14 height 8
click at [30, 278] on div at bounding box center [28, 277] width 9 height 9
click at [35, 182] on div at bounding box center [28, 176] width 19 height 19
click at [32, 280] on div at bounding box center [28, 277] width 9 height 9
click at [36, 179] on div at bounding box center [28, 176] width 19 height 19
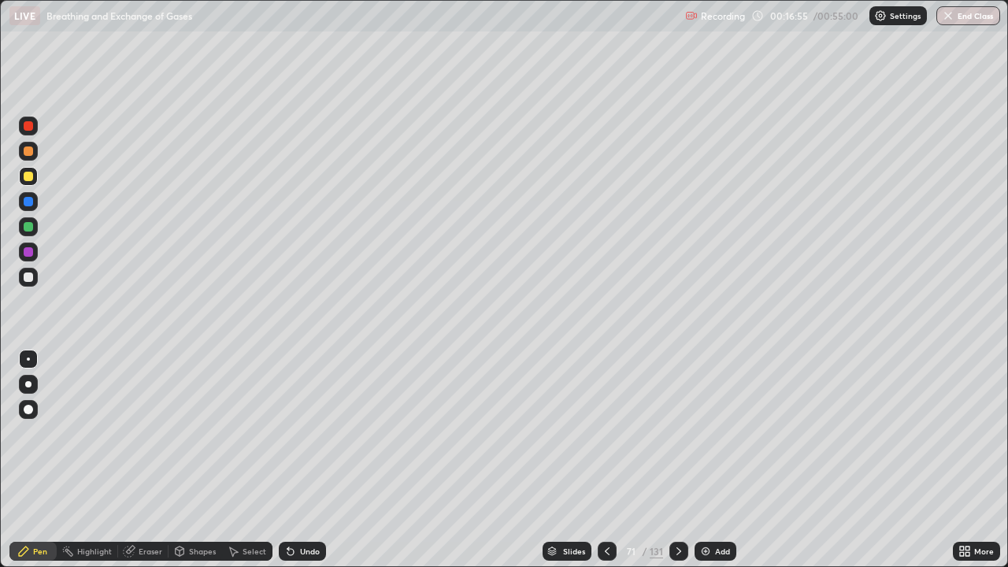
click at [31, 281] on div at bounding box center [28, 277] width 9 height 9
click at [29, 151] on div at bounding box center [28, 150] width 9 height 9
click at [28, 225] on div at bounding box center [28, 226] width 9 height 9
click at [28, 200] on div at bounding box center [28, 201] width 9 height 9
click at [28, 384] on div at bounding box center [28, 384] width 6 height 6
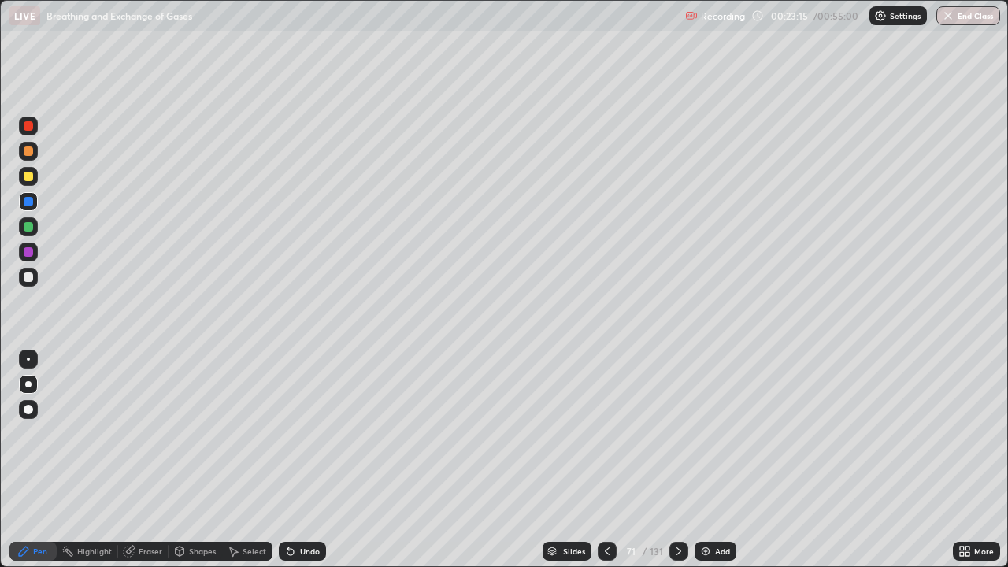
click at [302, 460] on div "Undo" at bounding box center [310, 551] width 20 height 8
click at [99, 460] on div "Highlight" at bounding box center [94, 551] width 35 height 8
click at [45, 460] on div "Pen" at bounding box center [40, 551] width 14 height 8
click at [31, 179] on div at bounding box center [28, 176] width 9 height 9
click at [35, 358] on div at bounding box center [28, 359] width 19 height 19
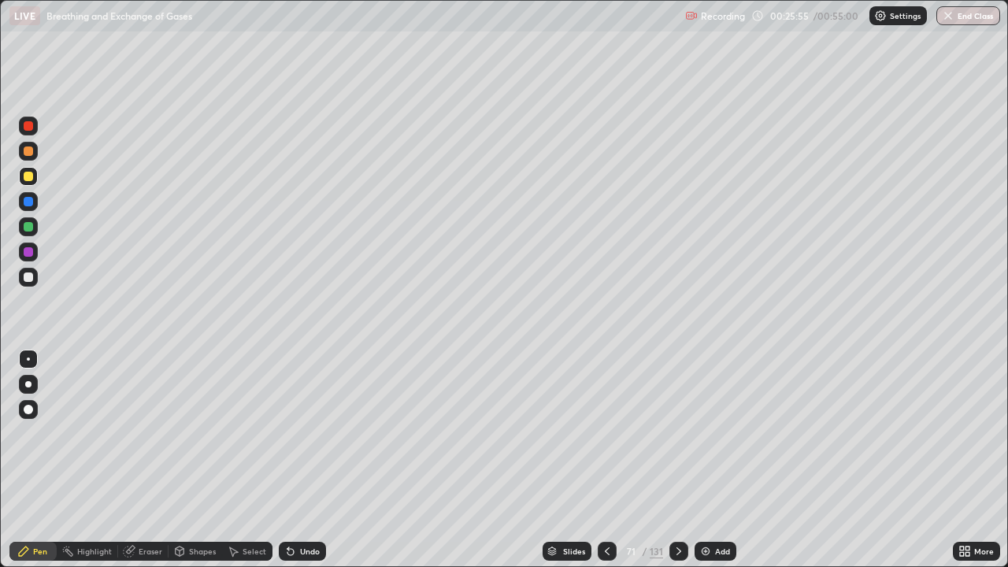
click at [29, 278] on div at bounding box center [28, 277] width 9 height 9
click at [32, 178] on div at bounding box center [28, 176] width 9 height 9
click at [32, 230] on div at bounding box center [28, 226] width 9 height 9
click at [29, 151] on div at bounding box center [28, 150] width 9 height 9
click at [30, 178] on div at bounding box center [28, 176] width 9 height 9
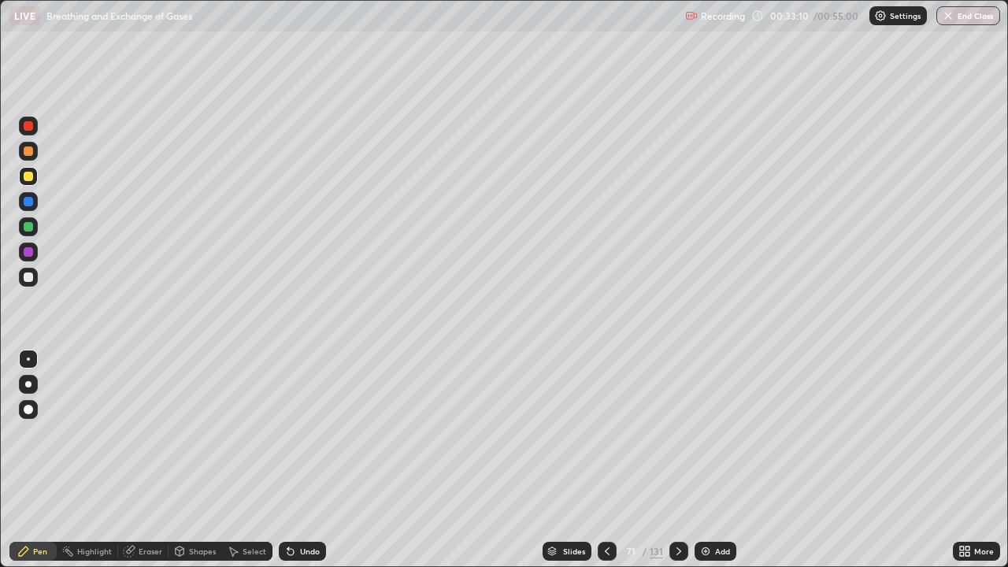
click at [28, 278] on div at bounding box center [28, 277] width 9 height 9
click at [28, 253] on div at bounding box center [28, 251] width 9 height 9
click at [32, 277] on div at bounding box center [28, 277] width 9 height 9
click at [711, 460] on div "Add" at bounding box center [716, 551] width 42 height 19
click at [201, 460] on div "Shapes" at bounding box center [202, 551] width 27 height 8
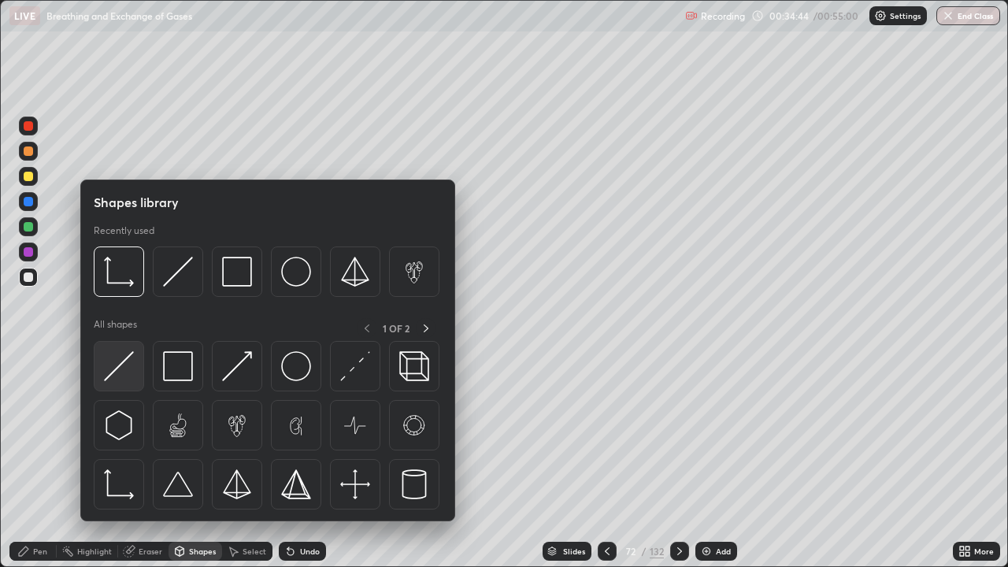
click at [128, 363] on img at bounding box center [119, 366] width 30 height 30
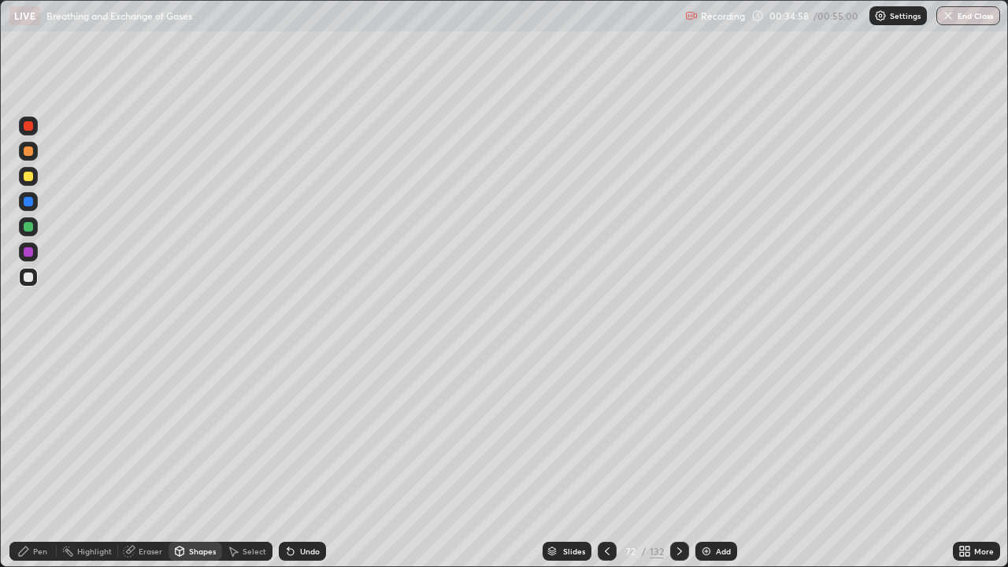
click at [40, 460] on div "Pen" at bounding box center [32, 551] width 47 height 19
click at [29, 176] on div at bounding box center [28, 176] width 9 height 9
click at [30, 152] on div at bounding box center [28, 150] width 9 height 9
click at [29, 226] on div at bounding box center [28, 226] width 9 height 9
click at [29, 280] on div at bounding box center [28, 277] width 9 height 9
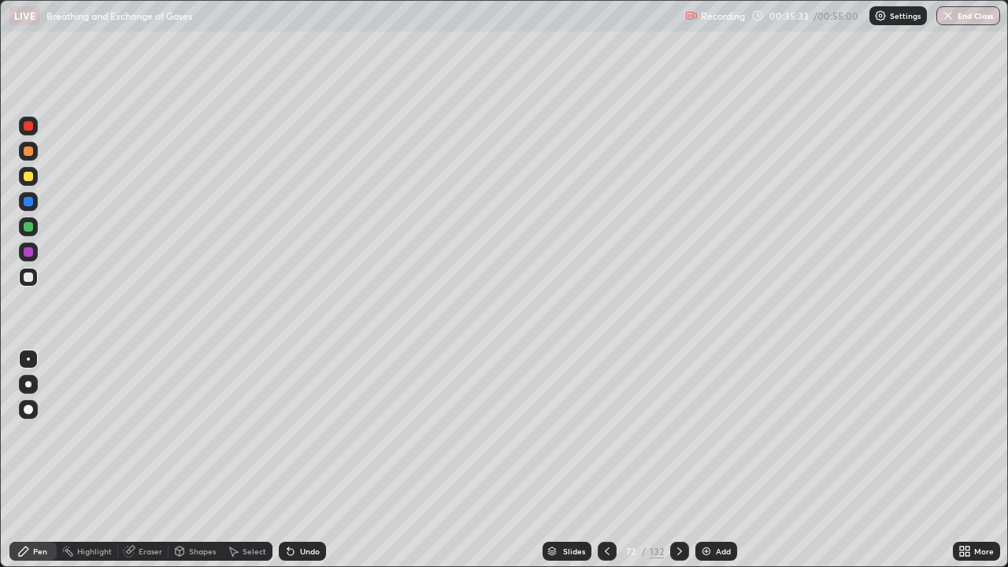
click at [29, 176] on div at bounding box center [28, 176] width 9 height 9
click at [32, 230] on div at bounding box center [28, 226] width 9 height 9
click at [99, 460] on div "Highlight" at bounding box center [94, 551] width 35 height 8
click at [192, 460] on div "Shapes" at bounding box center [202, 551] width 27 height 8
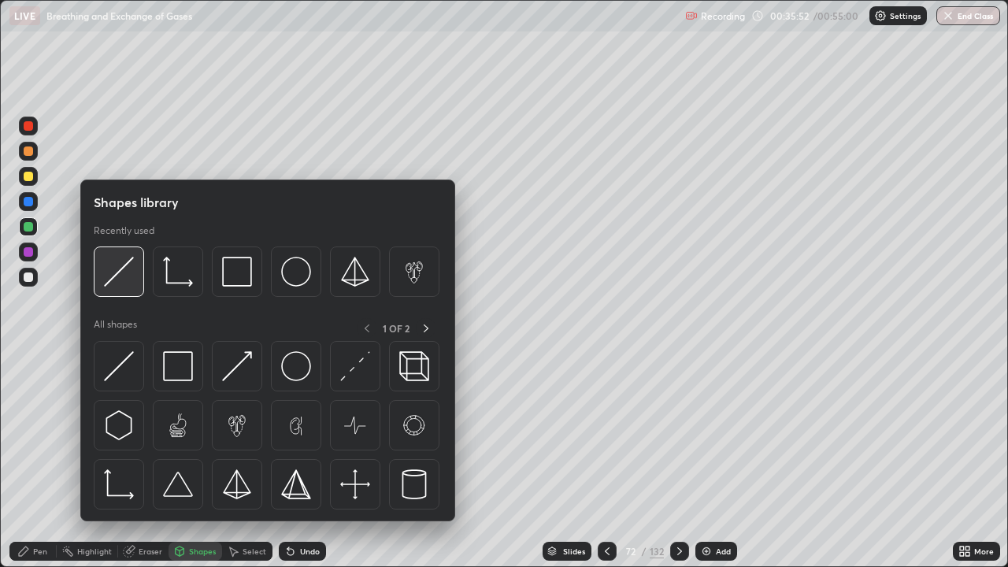
click at [120, 283] on img at bounding box center [119, 272] width 30 height 30
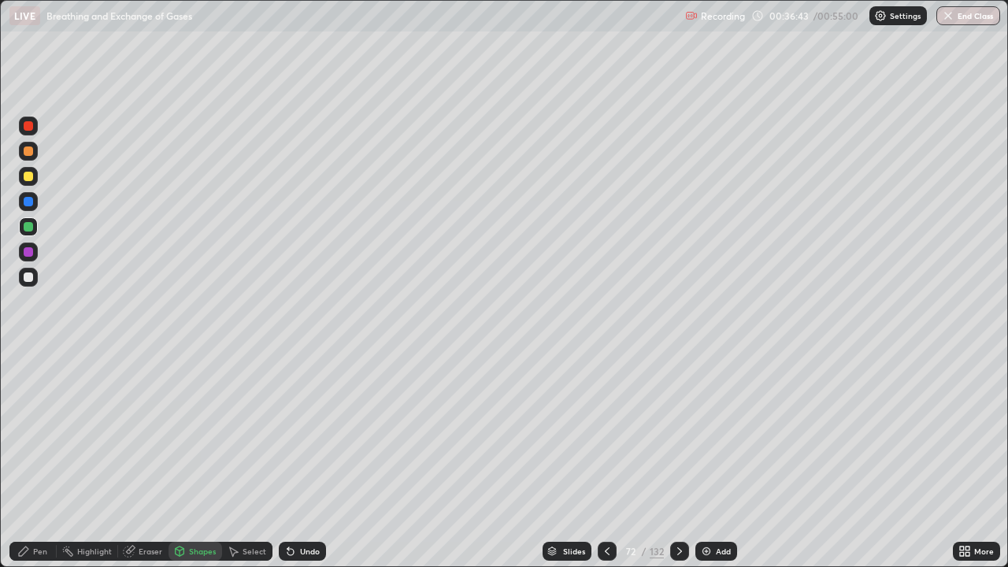
click at [35, 280] on div at bounding box center [28, 277] width 19 height 19
click at [48, 460] on div "Pen" at bounding box center [32, 551] width 47 height 19
click at [31, 229] on div at bounding box center [28, 226] width 9 height 9
click at [554, 245] on button "Undo" at bounding box center [577, 250] width 46 height 19
click at [35, 277] on div at bounding box center [28, 277] width 19 height 19
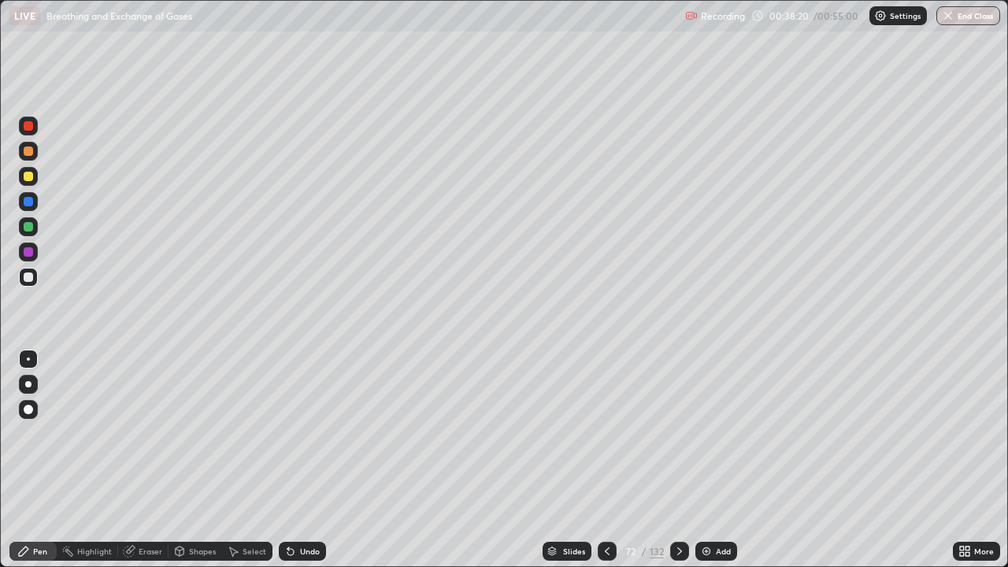
click at [34, 232] on div at bounding box center [28, 226] width 19 height 19
click at [28, 278] on div at bounding box center [28, 277] width 9 height 9
click at [679, 460] on icon at bounding box center [679, 551] width 13 height 13
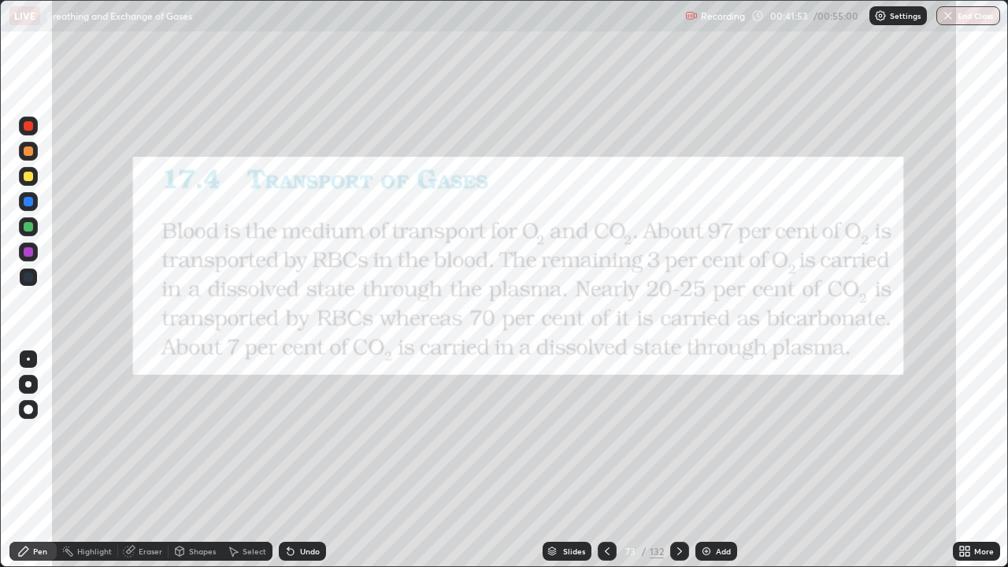
click at [677, 460] on icon at bounding box center [679, 551] width 13 height 13
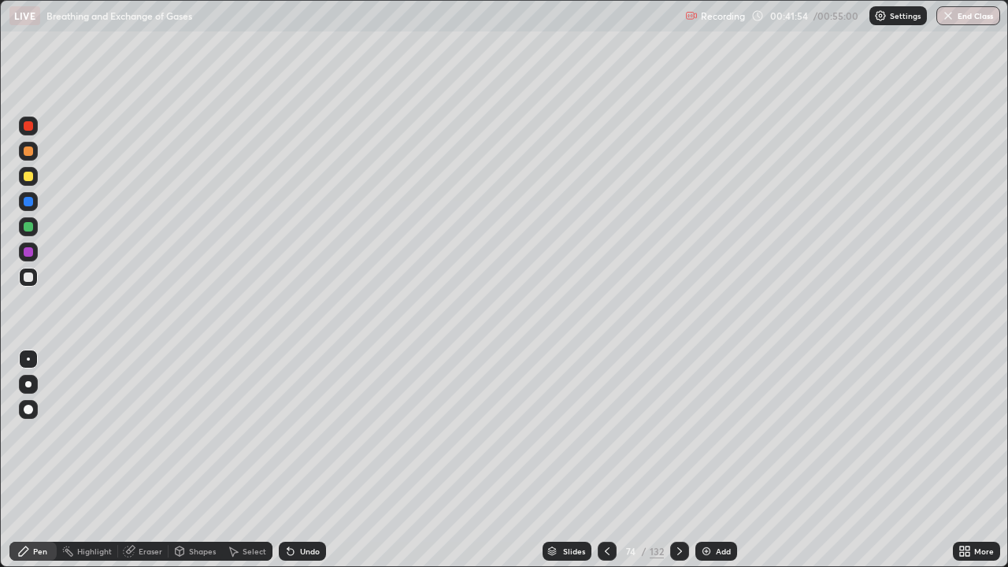
click at [606, 460] on icon at bounding box center [607, 551] width 13 height 13
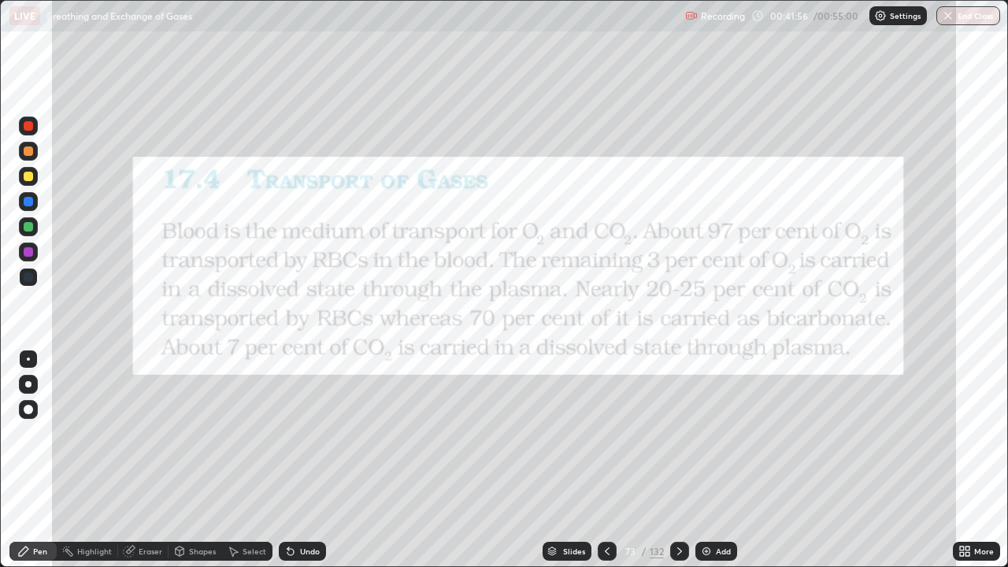
click at [606, 460] on icon at bounding box center [607, 551] width 13 height 13
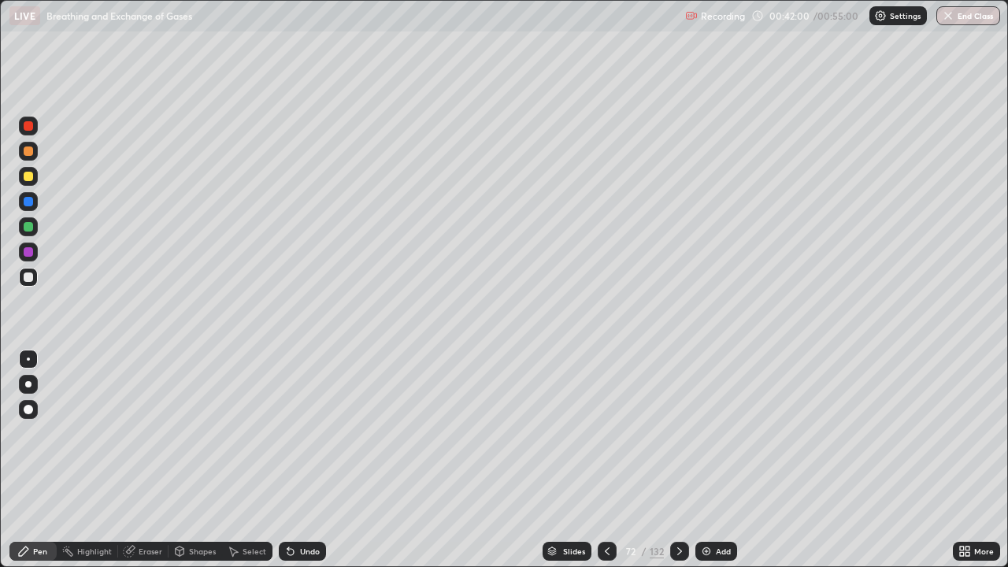
click at [677, 460] on icon at bounding box center [679, 551] width 13 height 13
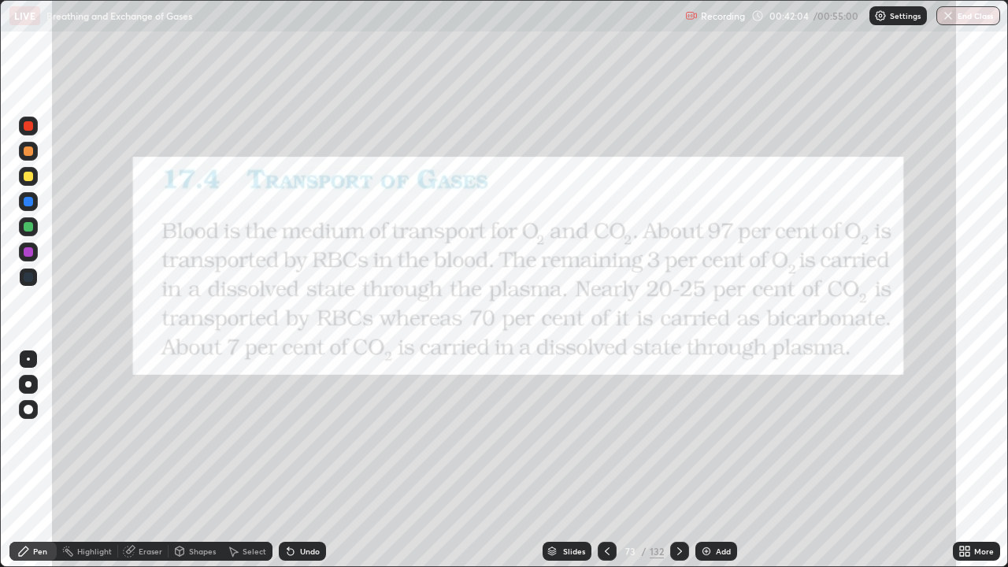
click at [95, 460] on div "Highlight" at bounding box center [94, 551] width 35 height 8
click at [29, 123] on div at bounding box center [28, 125] width 9 height 9
click at [680, 460] on icon at bounding box center [679, 551] width 13 height 13
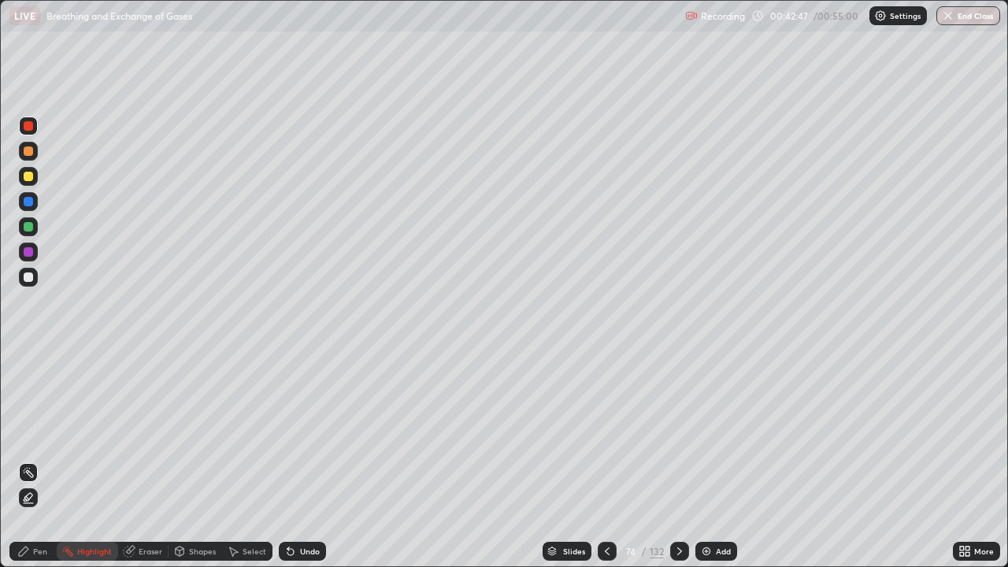
click at [679, 460] on icon at bounding box center [679, 551] width 5 height 8
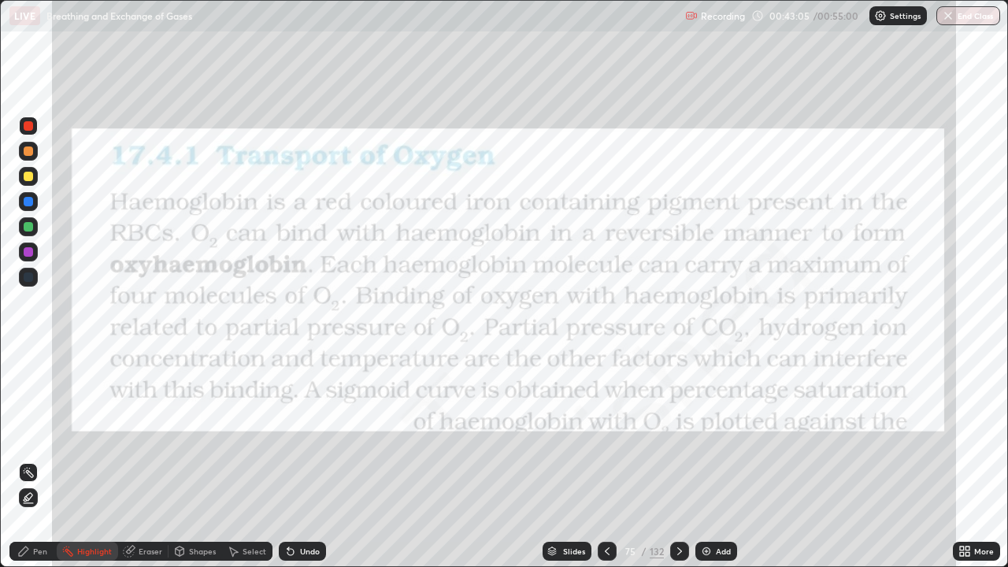
click at [41, 460] on div "Pen" at bounding box center [40, 551] width 14 height 8
click at [29, 176] on div at bounding box center [28, 176] width 9 height 9
click at [32, 229] on div at bounding box center [28, 226] width 9 height 9
click at [28, 153] on div at bounding box center [28, 150] width 9 height 9
click at [106, 460] on div "Highlight" at bounding box center [94, 551] width 35 height 8
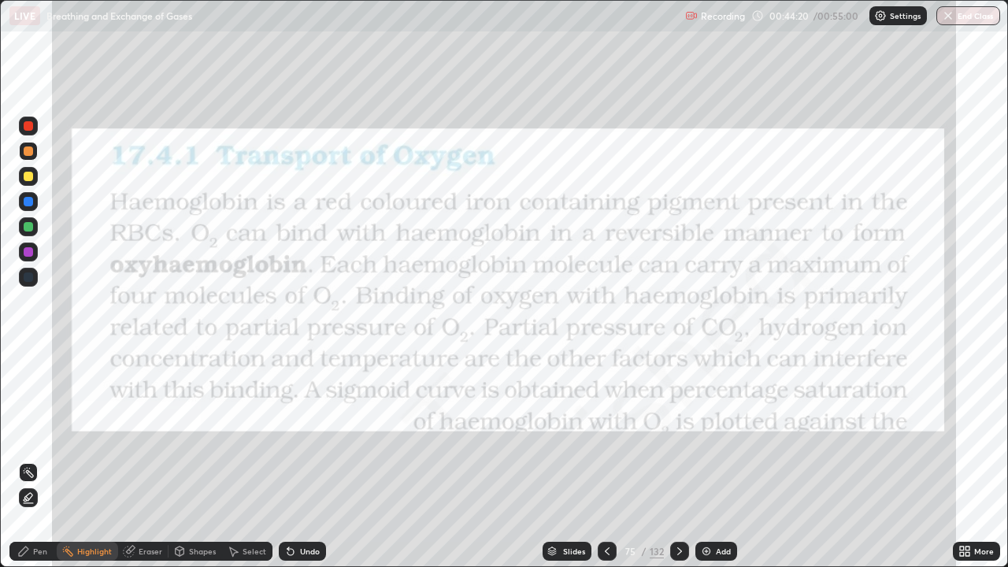
click at [32, 128] on div at bounding box center [28, 125] width 9 height 9
click at [677, 460] on icon at bounding box center [679, 551] width 13 height 13
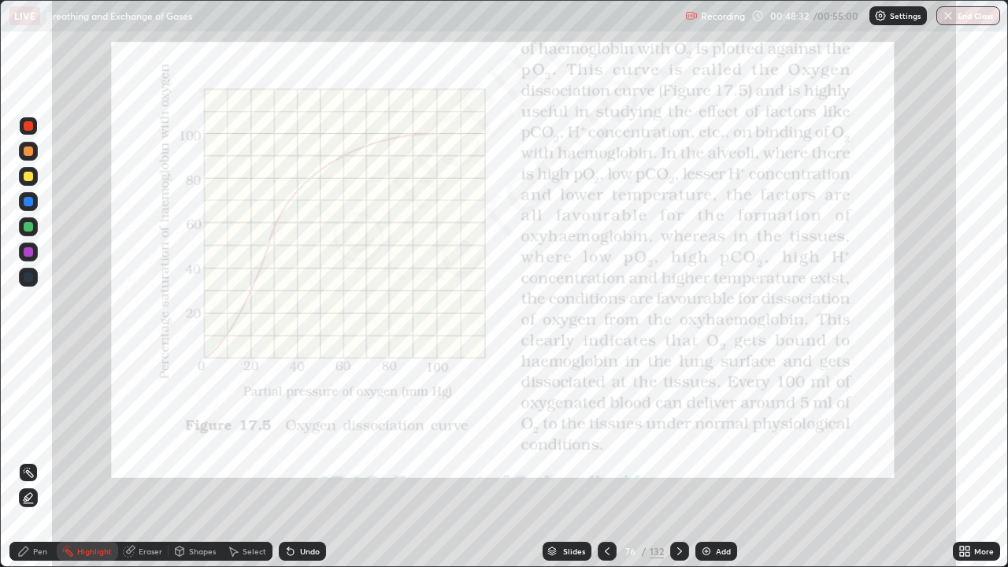
click at [716, 460] on div "Add" at bounding box center [723, 551] width 15 height 8
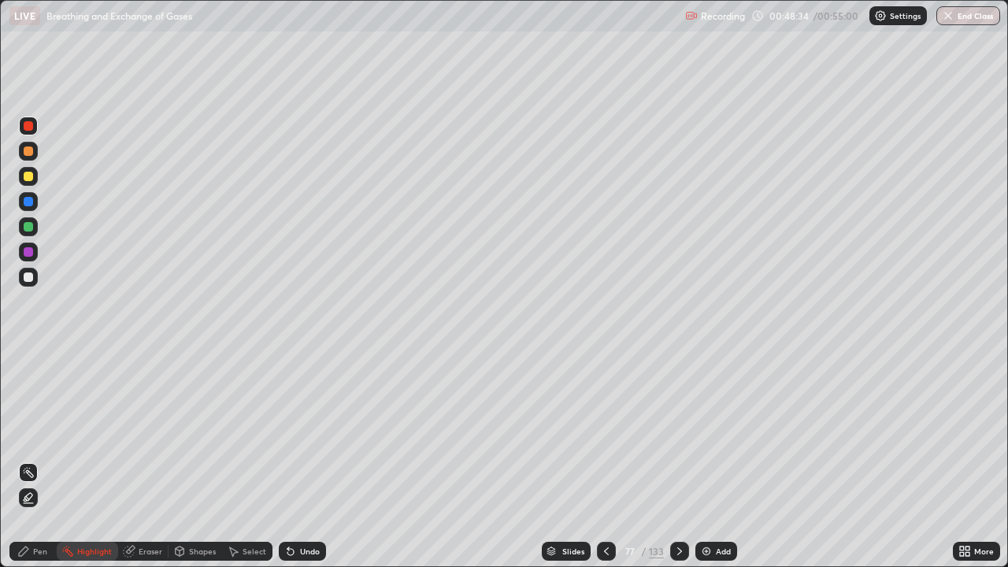
click at [40, 460] on div "Pen" at bounding box center [40, 551] width 14 height 8
click at [29, 176] on div at bounding box center [28, 176] width 9 height 9
click at [32, 275] on div at bounding box center [28, 277] width 9 height 9
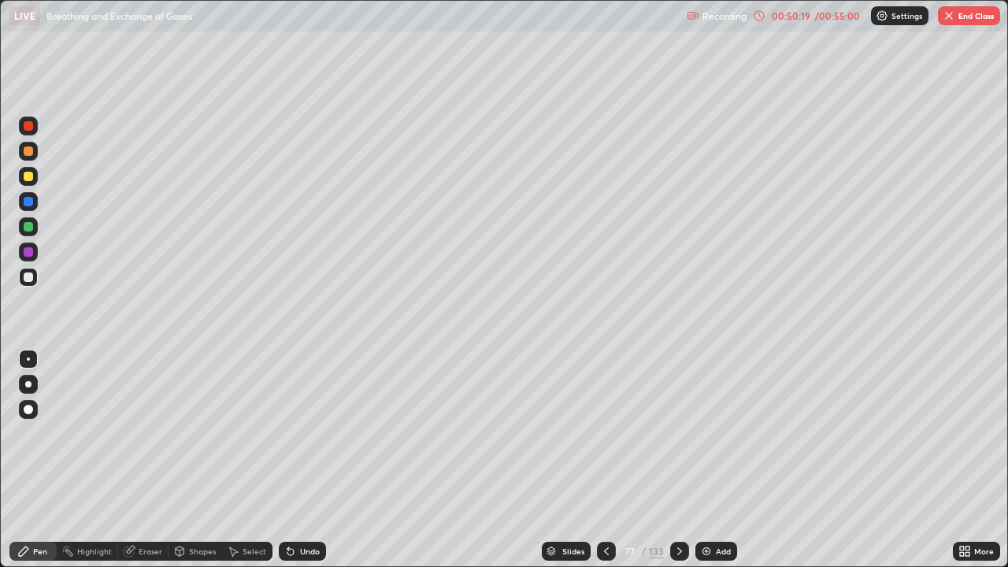
click at [31, 179] on div at bounding box center [28, 176] width 9 height 9
click at [30, 252] on div at bounding box center [28, 251] width 9 height 9
click at [28, 275] on div at bounding box center [28, 277] width 9 height 9
click at [30, 228] on div at bounding box center [28, 226] width 9 height 9
click at [32, 280] on div at bounding box center [28, 277] width 19 height 19
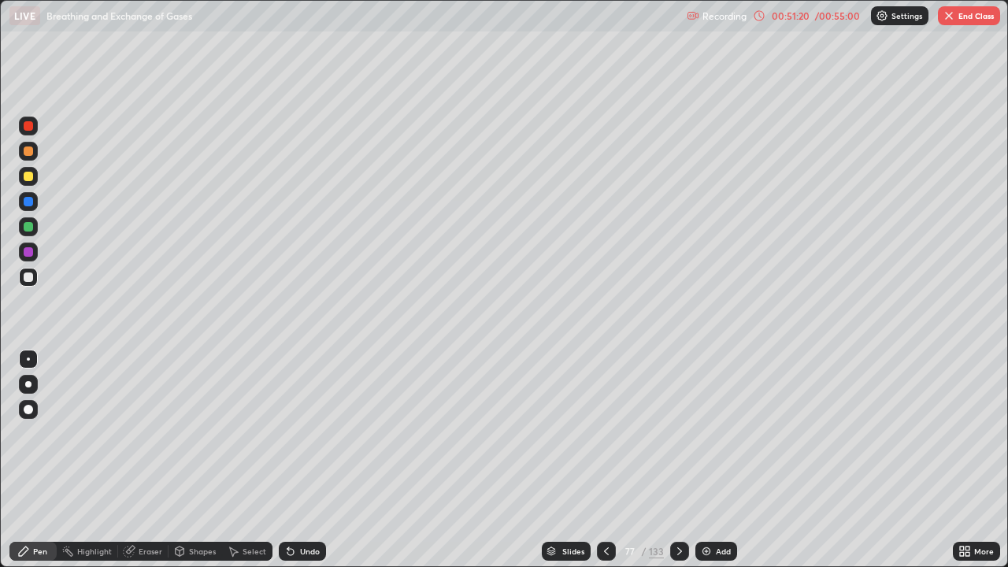
click at [29, 173] on div at bounding box center [28, 176] width 9 height 9
click at [607, 460] on icon at bounding box center [606, 551] width 13 height 13
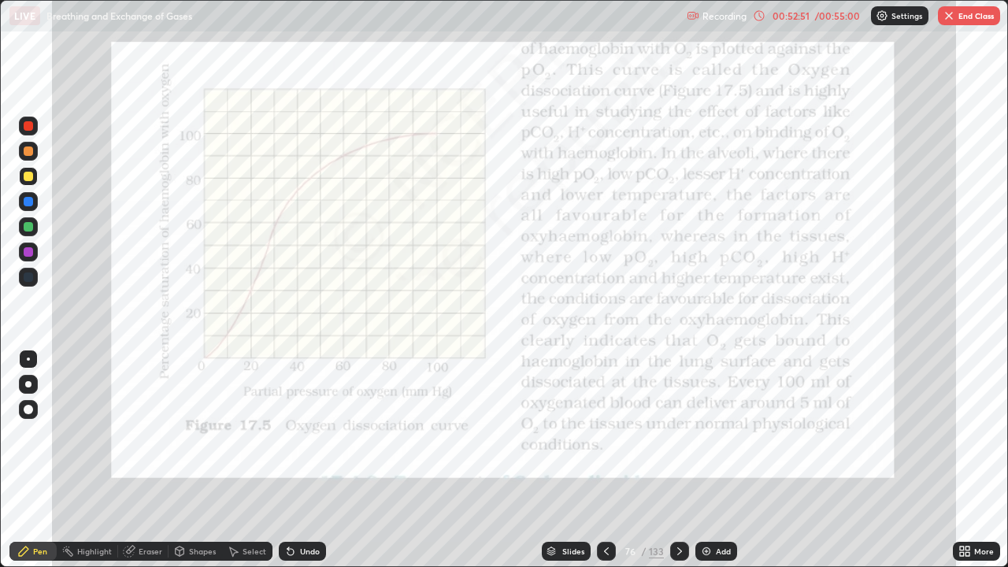
click at [658, 460] on div "133" at bounding box center [656, 551] width 15 height 14
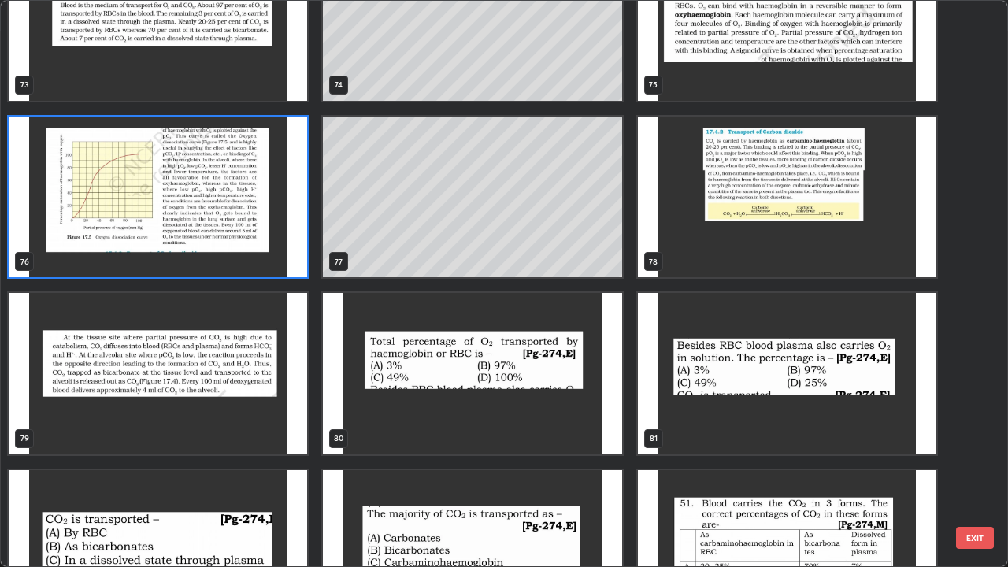
scroll to position [4310, 0]
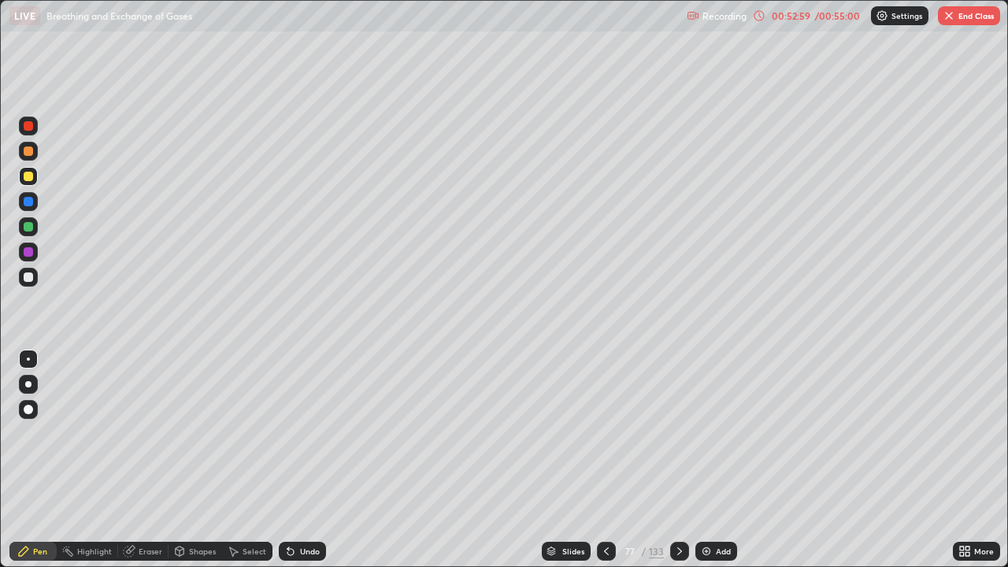
click at [678, 460] on icon at bounding box center [679, 551] width 13 height 13
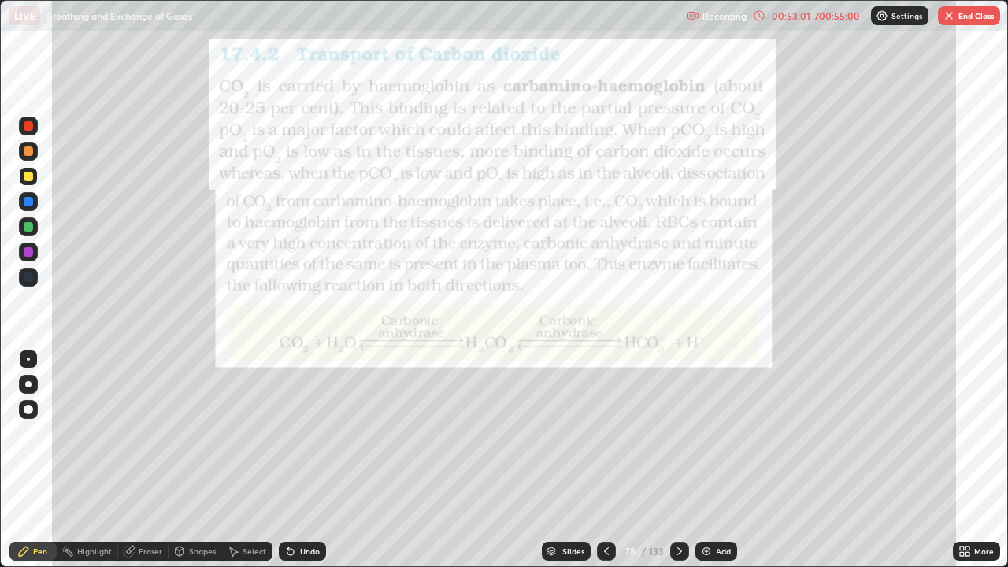
click at [970, 18] on button "End Class" at bounding box center [969, 15] width 62 height 19
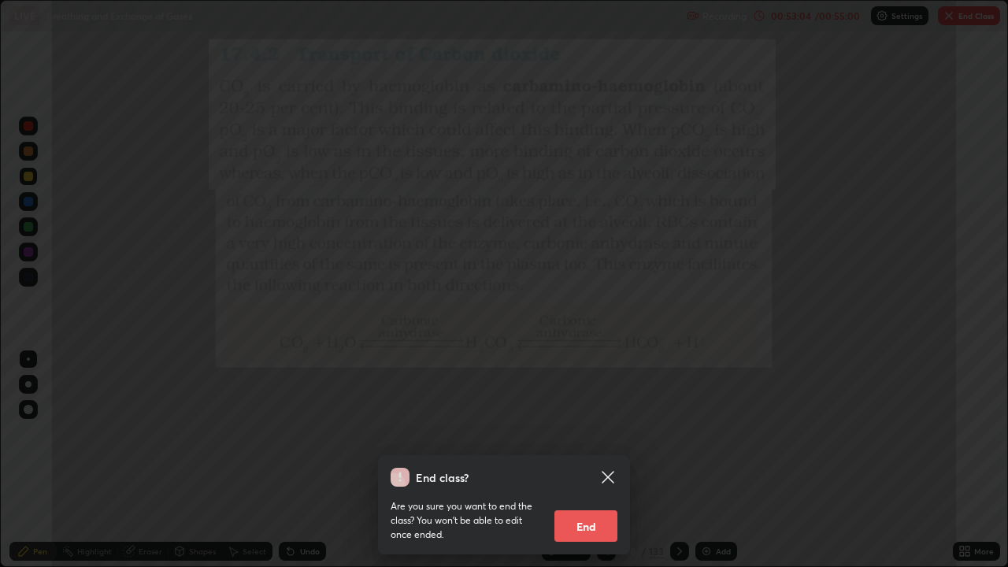
click at [695, 428] on div "End class? Are you sure you want to end the class? You won’t be able to edit on…" at bounding box center [504, 283] width 1008 height 567
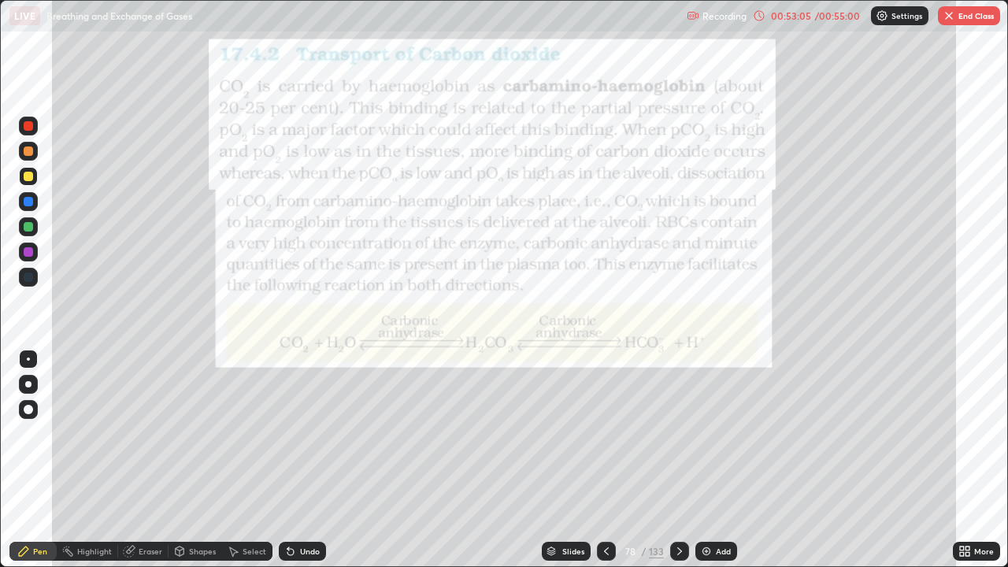
click at [605, 460] on div at bounding box center [606, 551] width 19 height 19
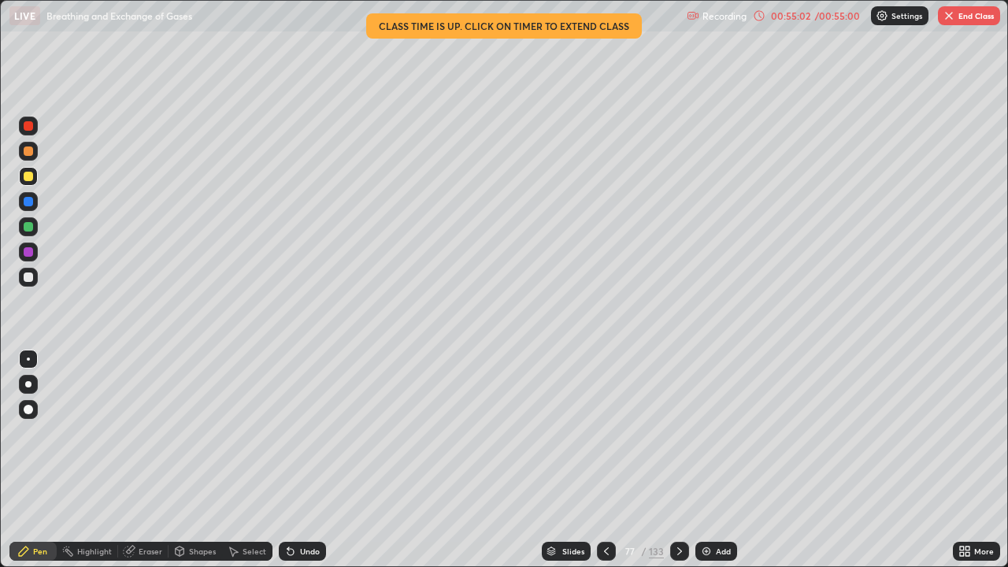
click at [970, 21] on button "End Class" at bounding box center [969, 15] width 62 height 19
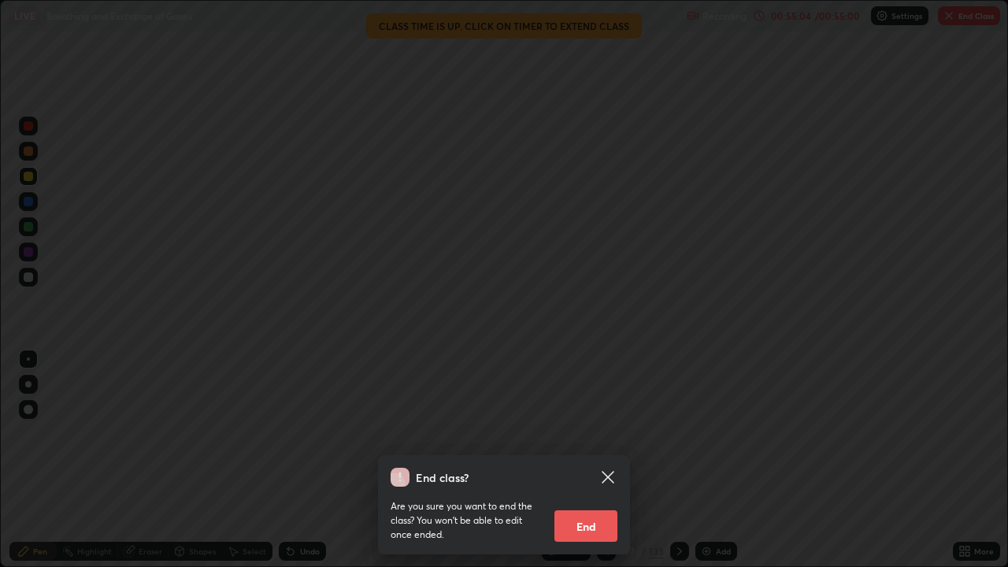
click at [636, 321] on div "End class? Are you sure you want to end the class? You won’t be able to edit on…" at bounding box center [504, 283] width 1008 height 567
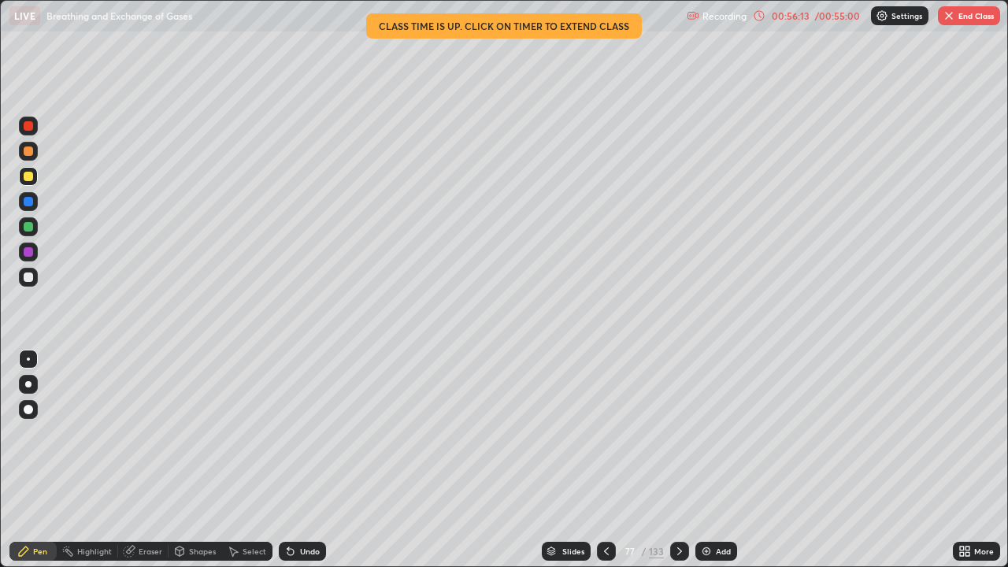
click at [970, 12] on button "End Class" at bounding box center [969, 15] width 62 height 19
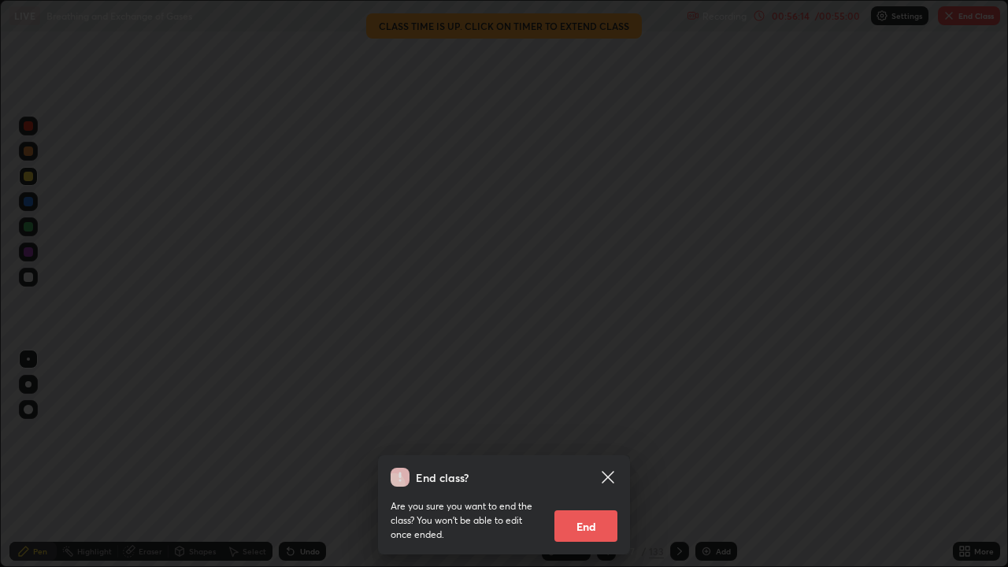
click at [595, 460] on button "End" at bounding box center [585, 526] width 63 height 32
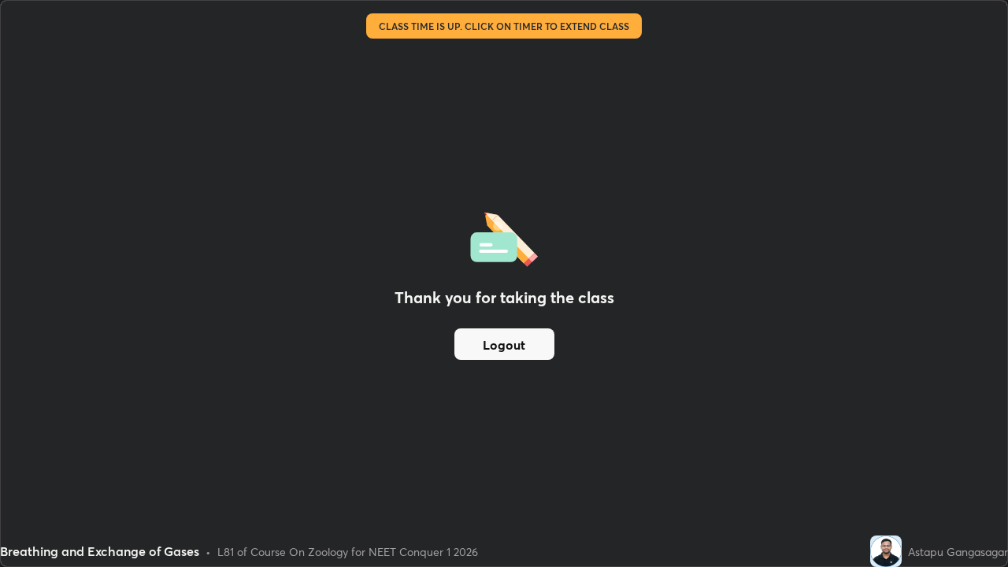
click at [523, 339] on button "Logout" at bounding box center [504, 344] width 100 height 32
click at [521, 338] on button "Logout" at bounding box center [504, 344] width 100 height 32
click at [521, 340] on button "Logout" at bounding box center [504, 344] width 100 height 32
click at [519, 343] on button "Logout" at bounding box center [504, 344] width 100 height 32
